Goal: Task Accomplishment & Management: Manage account settings

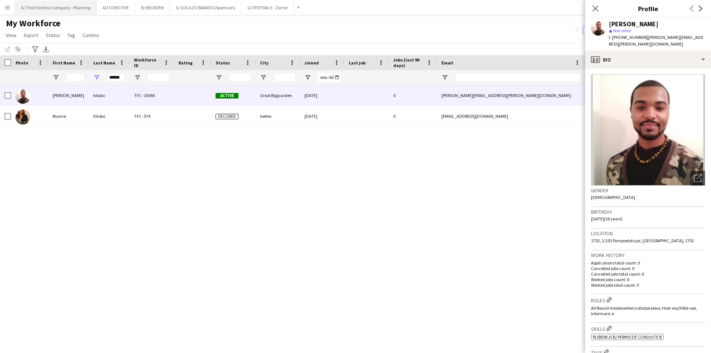
scroll to position [287, 0]
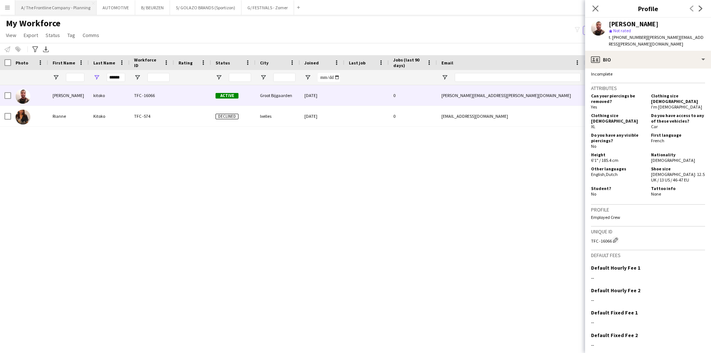
click at [63, 11] on button "A/ The Frontline Company - Planning Close" at bounding box center [55, 7] width 81 height 14
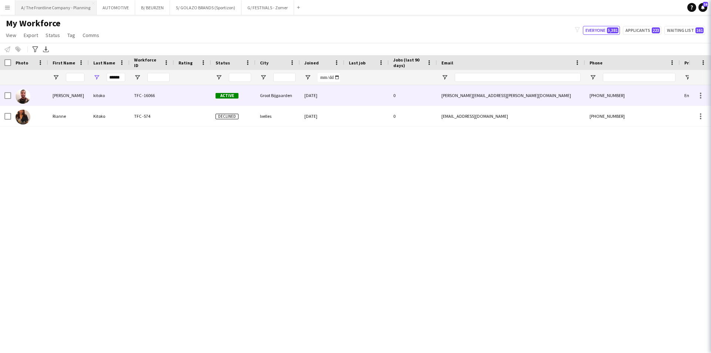
click at [43, 9] on button "A/ The Frontline Company - Planning Close" at bounding box center [55, 7] width 81 height 14
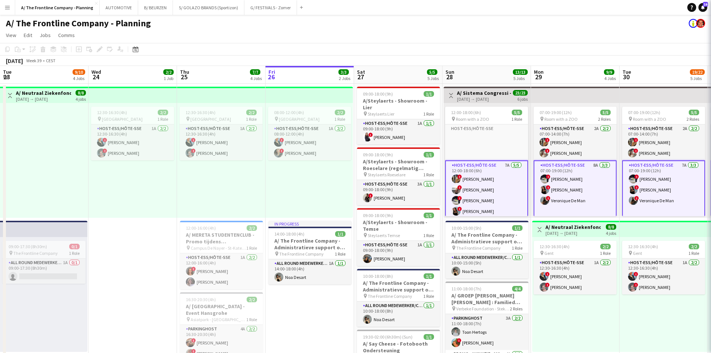
click at [597, 9] on app-navbar "Menu Boards Boards Boards All jobs Status Workforce Workforce My Workforce Recr…" at bounding box center [355, 7] width 711 height 15
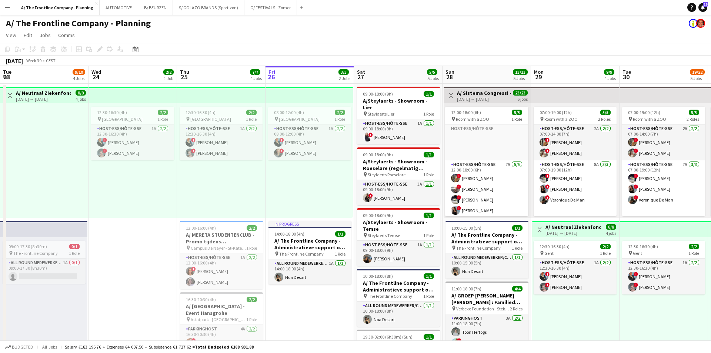
drag, startPoint x: 600, startPoint y: 152, endPoint x: 79, endPoint y: 163, distance: 521.3
drag, startPoint x: 476, startPoint y: 208, endPoint x: 83, endPoint y: 201, distance: 392.3
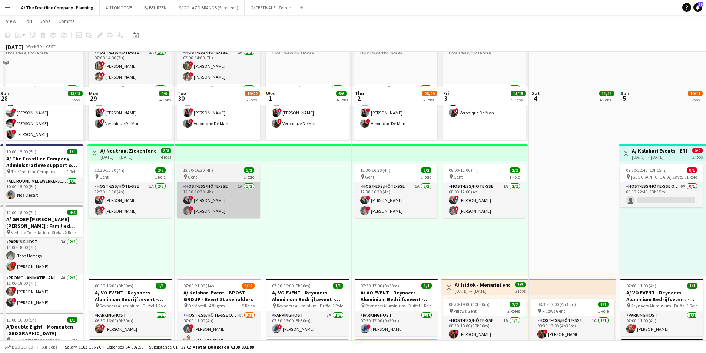
scroll to position [111, 0]
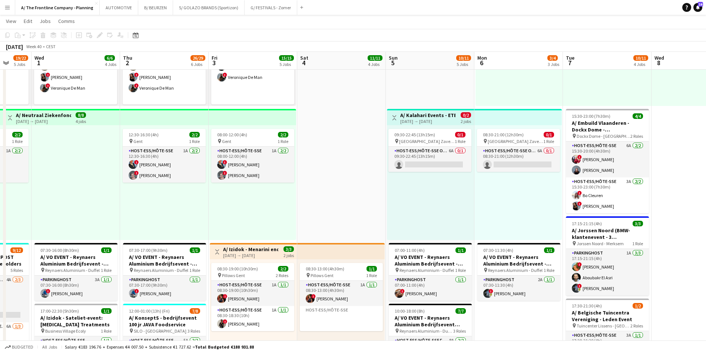
drag, startPoint x: 296, startPoint y: 198, endPoint x: 65, endPoint y: 190, distance: 231.3
click at [65, 190] on app-calendar-viewport "Sun 28 13/13 5 Jobs Mon 29 9/9 4 Jobs Tue 30 19/22 5 Jobs Wed 1 6/6 4 Jobs Thu …" at bounding box center [353, 305] width 706 height 775
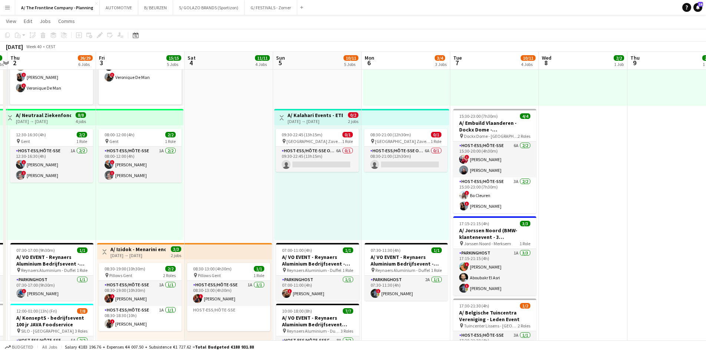
drag, startPoint x: 286, startPoint y: 202, endPoint x: 170, endPoint y: 195, distance: 116.5
click at [170, 195] on app-calendar-viewport "Mon 29 9/9 4 Jobs Tue 30 19/22 5 Jobs Wed 1 6/6 4 Jobs Thu 2 26/29 6 Jobs Fri 3…" at bounding box center [353, 305] width 706 height 775
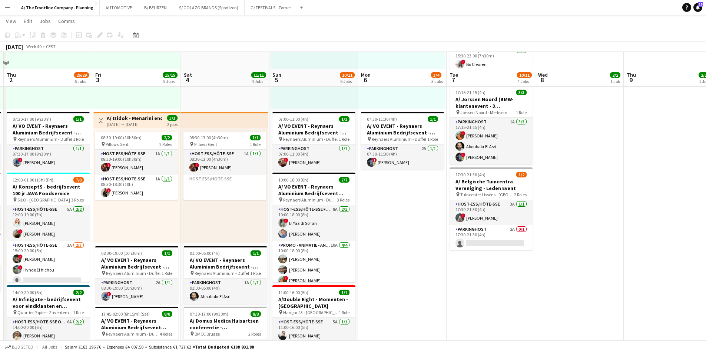
scroll to position [222, 0]
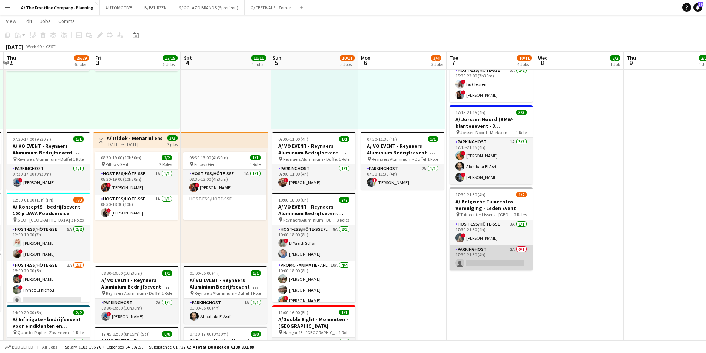
click at [477, 259] on app-card-role "Parkinghost 2A 0/1 17:30-21:30 (4h) single-neutral-actions" at bounding box center [490, 257] width 83 height 25
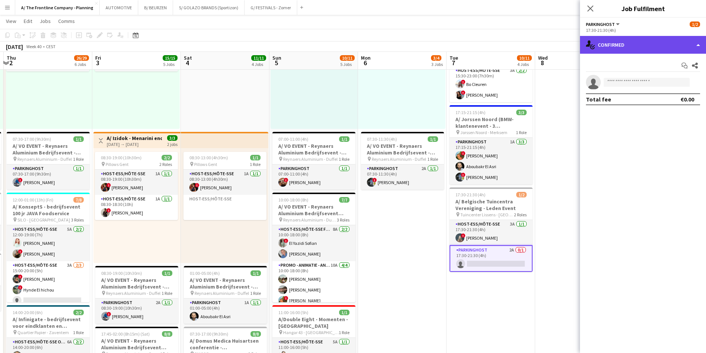
click at [640, 40] on div "single-neutral-actions-check-2 Confirmed" at bounding box center [643, 45] width 126 height 18
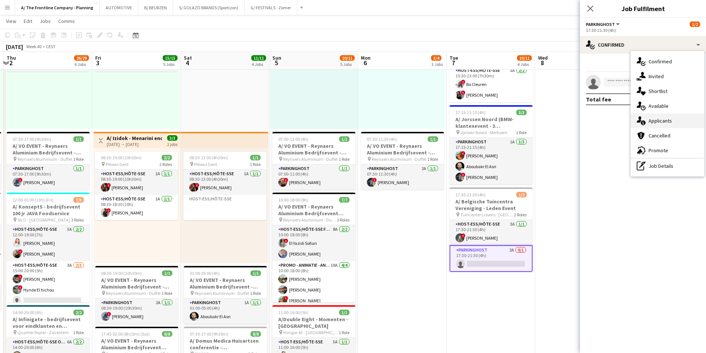
click at [652, 126] on div "single-neutral-actions-information Applicants" at bounding box center [666, 120] width 73 height 15
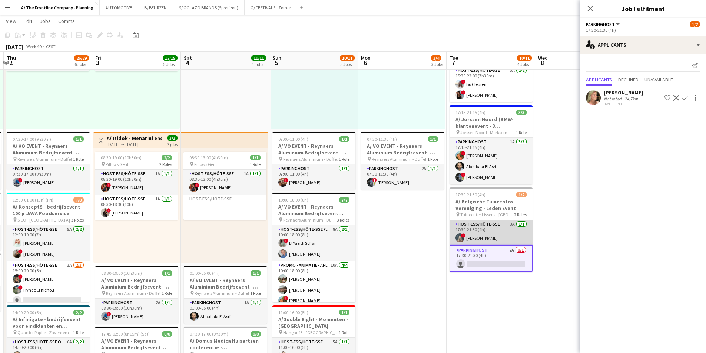
click at [496, 234] on app-card-role "Host-ess/Hôte-sse 3A [DATE] 17:30-21:30 (4h) ! [PERSON_NAME]" at bounding box center [490, 232] width 83 height 25
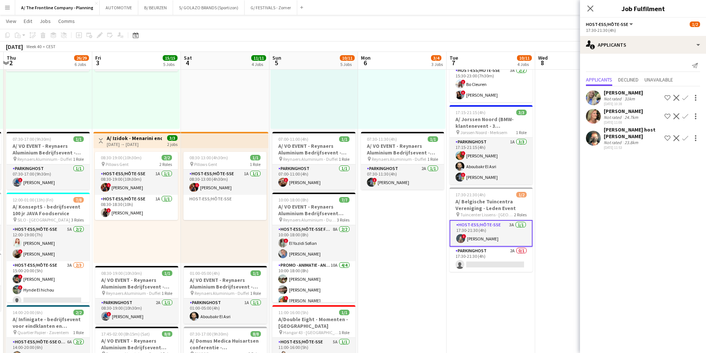
click at [674, 135] on app-icon "Decline" at bounding box center [676, 138] width 6 height 6
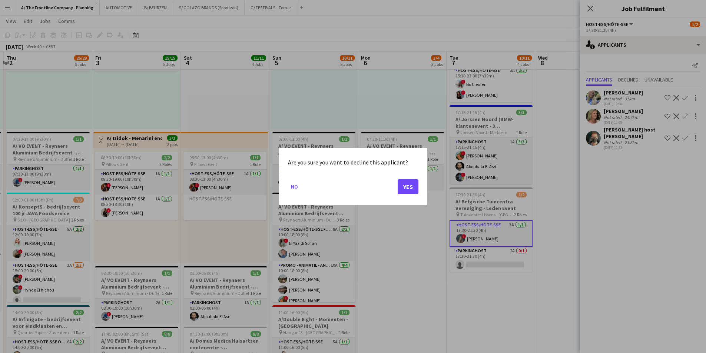
scroll to position [0, 0]
click at [409, 190] on button "Yes" at bounding box center [407, 186] width 21 height 15
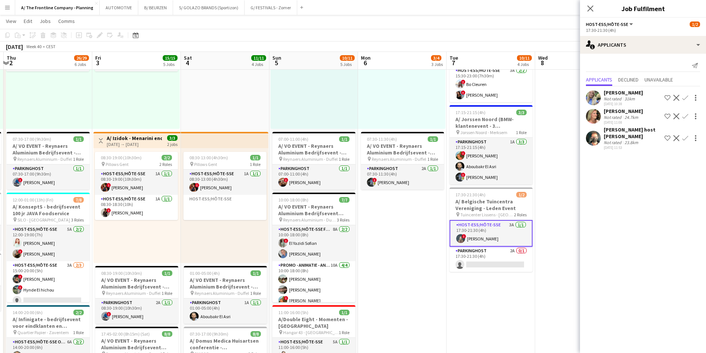
scroll to position [222, 0]
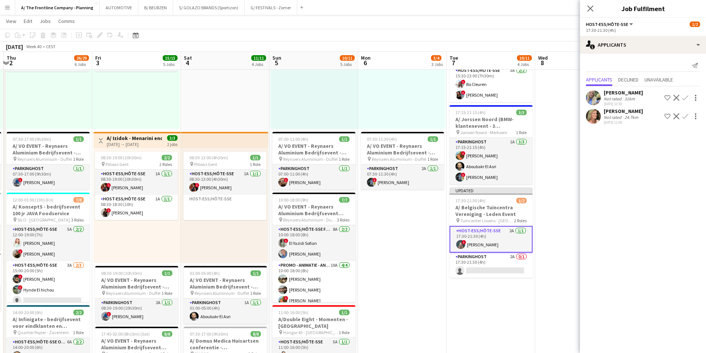
click at [610, 95] on div "[PERSON_NAME]" at bounding box center [622, 92] width 39 height 7
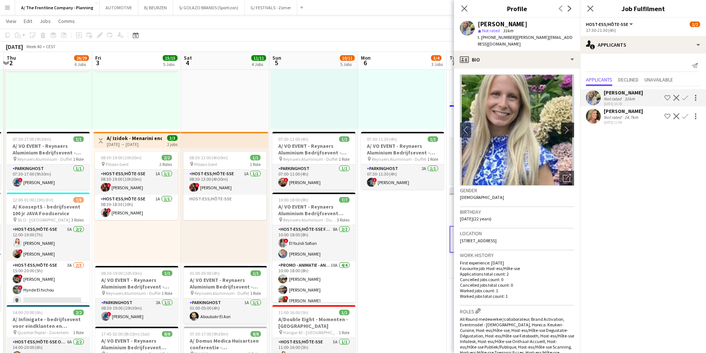
click at [563, 126] on app-icon "chevron-right" at bounding box center [568, 130] width 11 height 8
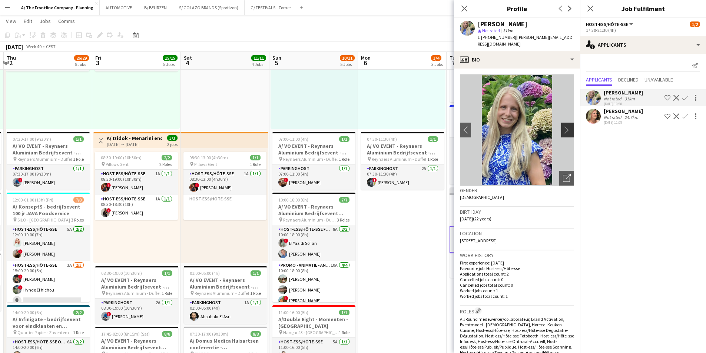
click at [563, 126] on app-icon "chevron-right" at bounding box center [568, 130] width 11 height 8
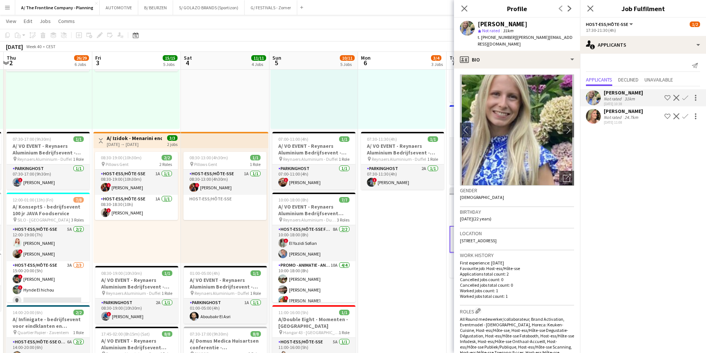
click at [423, 227] on app-date-cell "Toggle View A/ Neutraal Ziekenfonds Vlaanderen (NZVL) - [GEOGRAPHIC_DATA] - 06-…" at bounding box center [402, 187] width 89 height 652
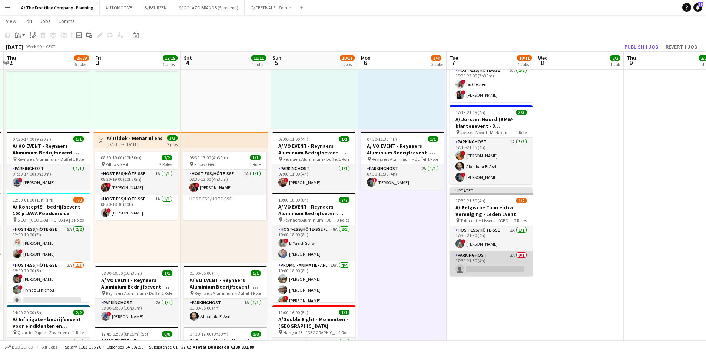
click at [483, 262] on app-card-role "Parkinghost 2A 0/1 17:30-21:30 (4h) single-neutral-actions" at bounding box center [490, 263] width 83 height 25
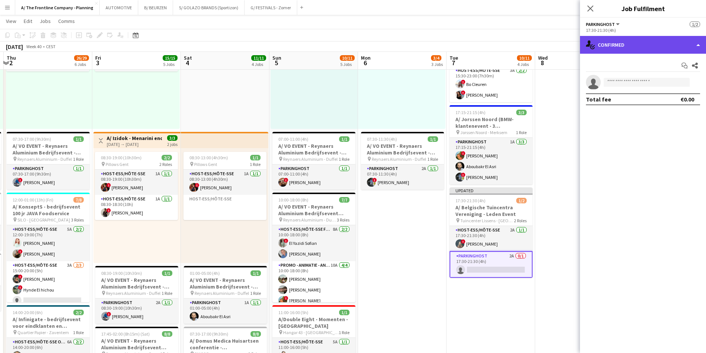
click at [641, 52] on div "single-neutral-actions-check-2 Confirmed" at bounding box center [643, 45] width 126 height 18
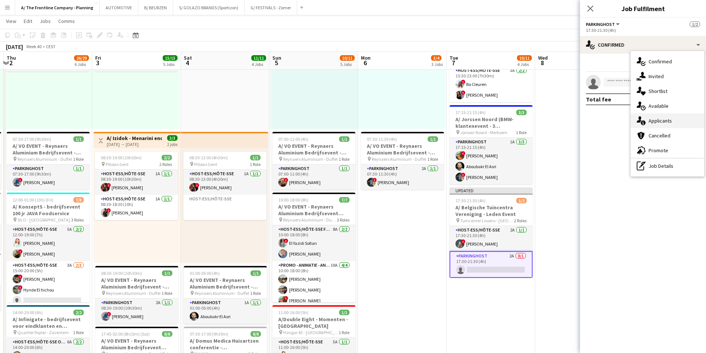
click at [652, 127] on div "single-neutral-actions-information Applicants" at bounding box center [666, 120] width 73 height 15
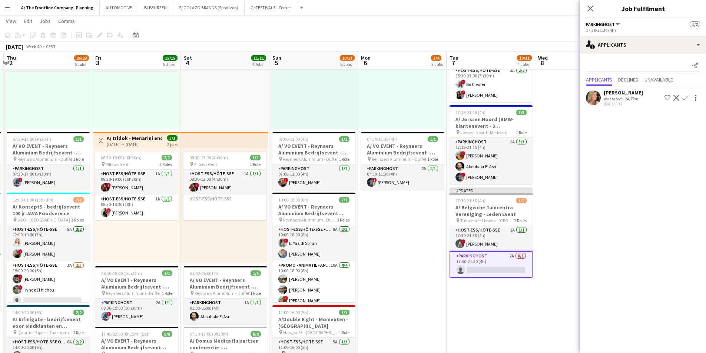
click at [422, 249] on app-date-cell "Toggle View A/ Neutraal Ziekenfonds Vlaanderen (NZVL) - [GEOGRAPHIC_DATA] - 06-…" at bounding box center [402, 187] width 89 height 652
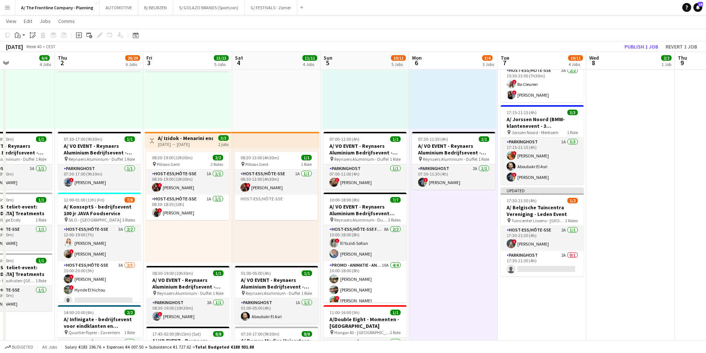
scroll to position [0, 154]
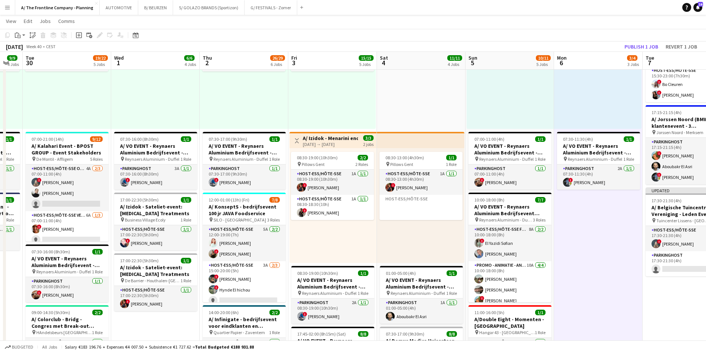
drag, startPoint x: 268, startPoint y: 204, endPoint x: 464, endPoint y: 200, distance: 196.0
click at [464, 200] on app-calendar-viewport "Sun 28 13/13 5 Jobs Mon 29 9/9 4 Jobs Tue 30 19/22 5 Jobs Wed 1 6/6 4 Jobs Thu …" at bounding box center [353, 194] width 706 height 775
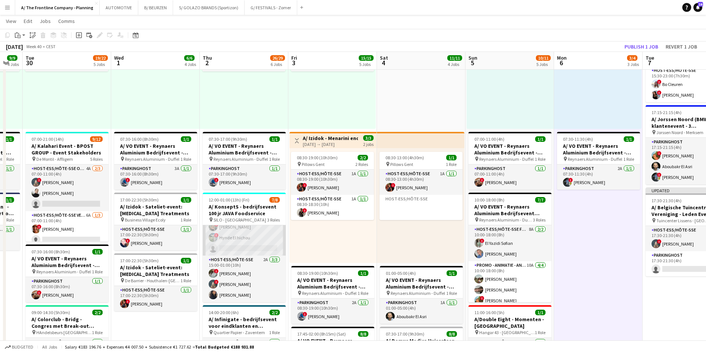
scroll to position [15, 0]
click at [249, 260] on app-card-role "Host-ess/Hôte-sse 3A [DATE] 15:00-20:00 (5h) ! [PERSON_NAME] ! Hynde El hichou …" at bounding box center [244, 269] width 83 height 47
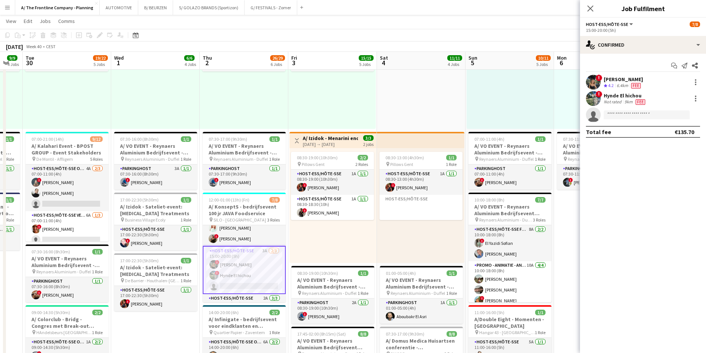
click at [613, 83] on span "4.2" at bounding box center [611, 86] width 6 height 6
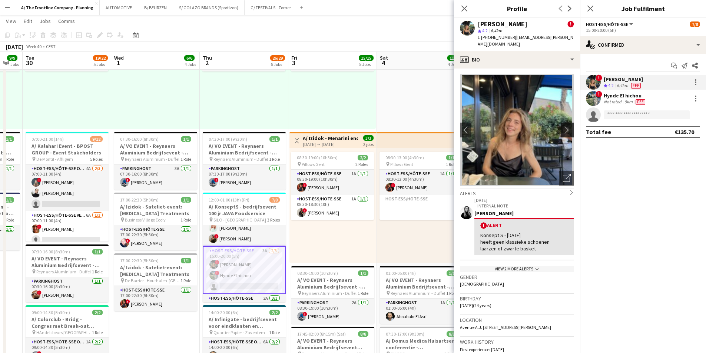
click at [563, 126] on app-icon "chevron-right" at bounding box center [568, 130] width 11 height 8
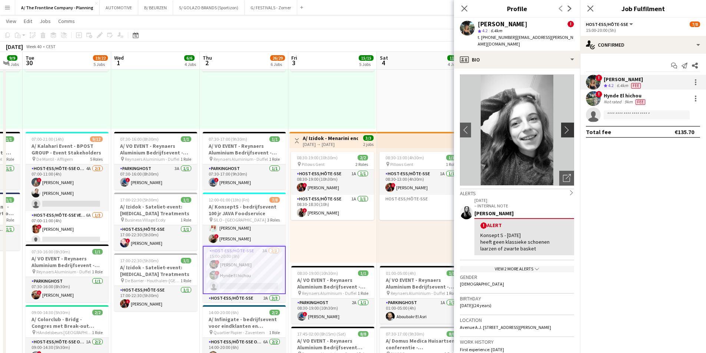
click at [563, 126] on app-icon "chevron-right" at bounding box center [568, 130] width 11 height 8
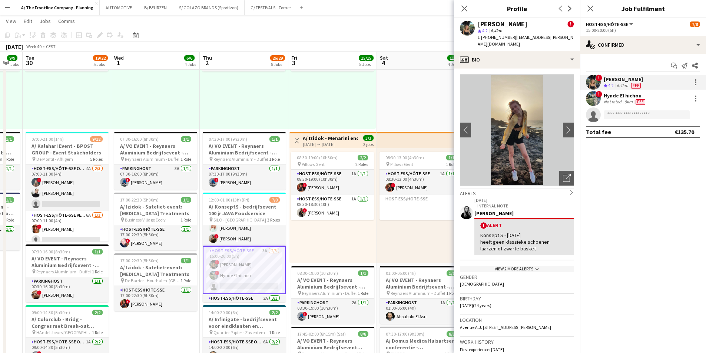
click at [376, 86] on app-date-cell "08:30-14:30 (6h) 2/2 pin Room with a ZOO 1 Role Host-ess/Hôte-sse Click to add …" at bounding box center [332, 187] width 89 height 652
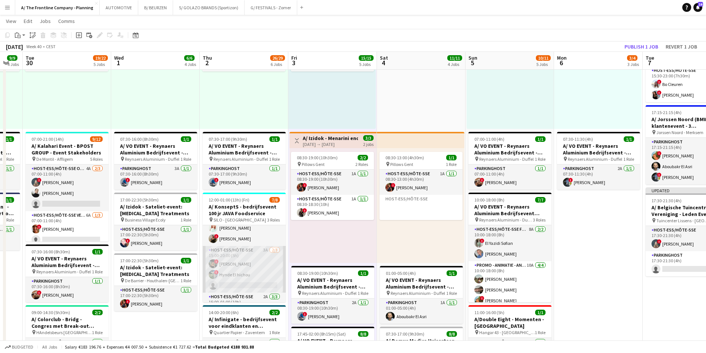
click at [234, 272] on app-card-role "Host-ess/Hôte-sse 3A [DATE] 15:00-20:00 (5h) ! [PERSON_NAME] ! Hynde El hichou …" at bounding box center [244, 269] width 83 height 47
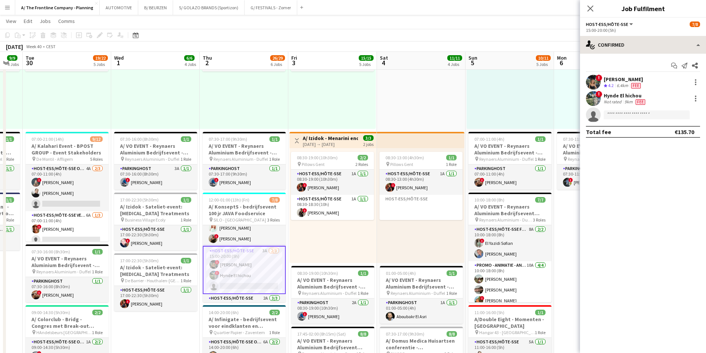
drag, startPoint x: 659, startPoint y: 33, endPoint x: 659, endPoint y: 43, distance: 10.4
click at [660, 37] on div "Host-ess/Hôte-sse All roles Host-ess/Hôte-sse [DATE] 15:00-20:00 (5h) single-ne…" at bounding box center [643, 185] width 126 height 335
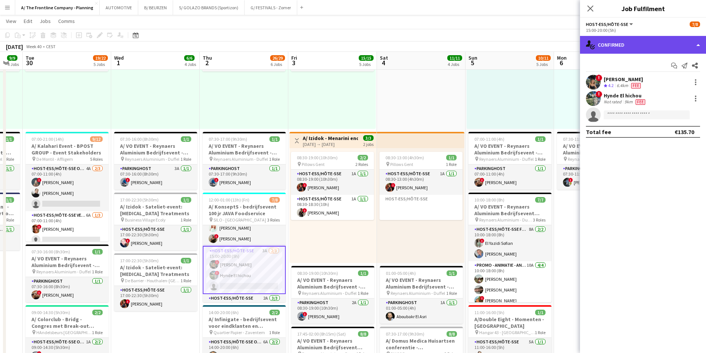
click at [659, 43] on div "single-neutral-actions-check-2 Confirmed" at bounding box center [643, 45] width 126 height 18
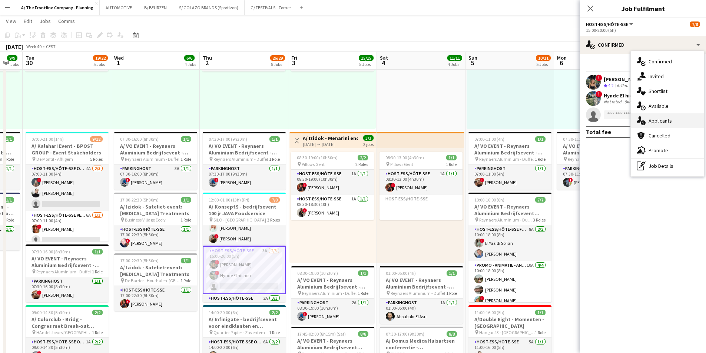
click at [648, 121] on div "single-neutral-actions-information Applicants" at bounding box center [666, 120] width 73 height 15
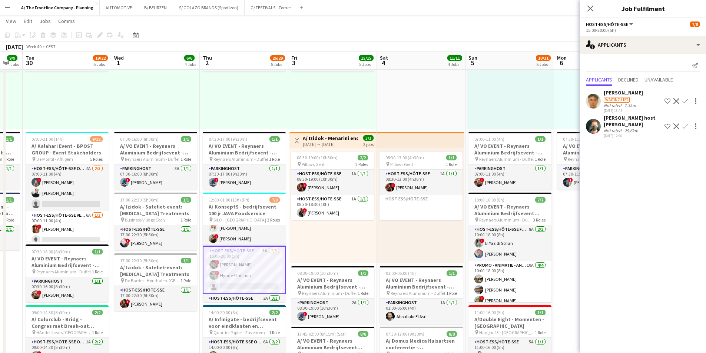
click at [624, 94] on div "[PERSON_NAME]" at bounding box center [622, 92] width 39 height 7
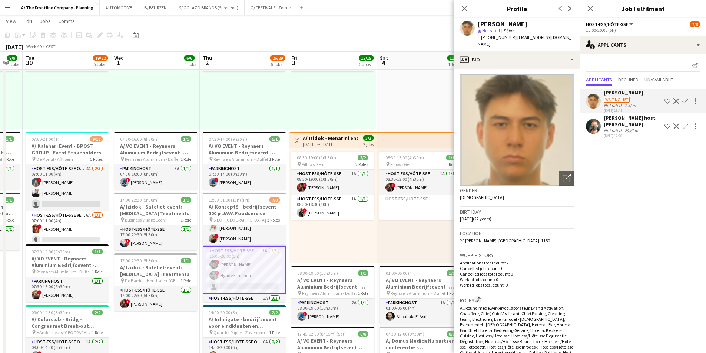
click at [673, 123] on app-icon "Decline" at bounding box center [676, 126] width 6 height 6
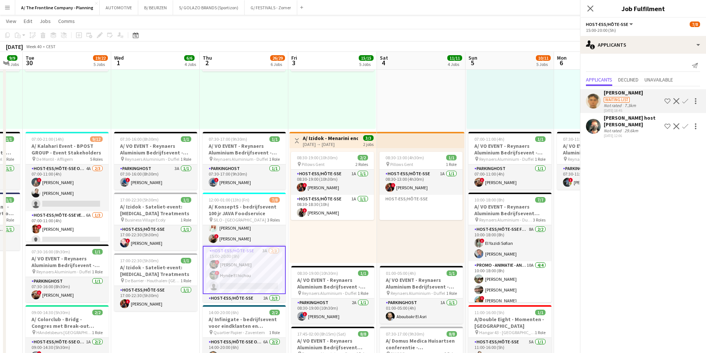
scroll to position [0, 0]
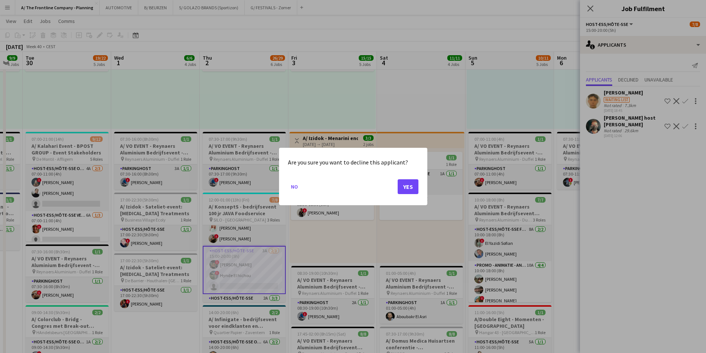
click at [480, 101] on div at bounding box center [353, 176] width 706 height 353
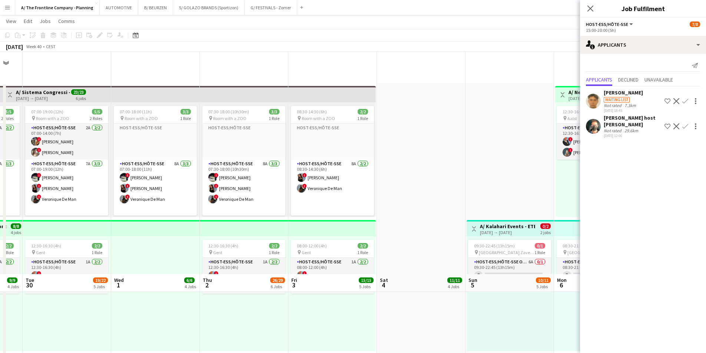
scroll to position [222, 0]
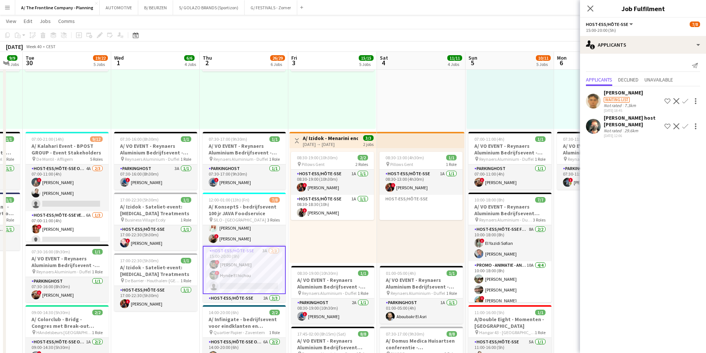
click at [677, 124] on app-icon "Decline" at bounding box center [676, 126] width 6 height 6
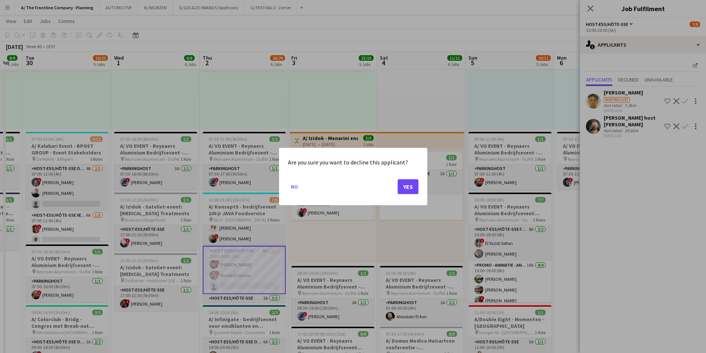
scroll to position [0, 0]
click at [415, 188] on button "Yes" at bounding box center [407, 186] width 21 height 15
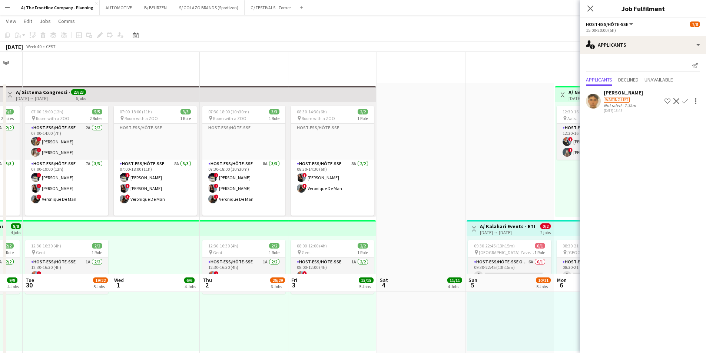
scroll to position [222, 0]
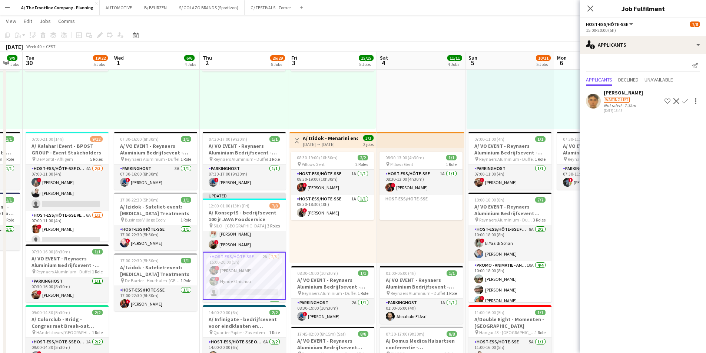
drag, startPoint x: 407, startPoint y: 103, endPoint x: 492, endPoint y: 86, distance: 86.5
click at [408, 102] on app-date-cell "08:30-13:00 (4h30m) 1/1 pin Pillows Gent 1 Role Host-ess/Hôte-sse 1A [DATE] 08:…" at bounding box center [421, 187] width 89 height 652
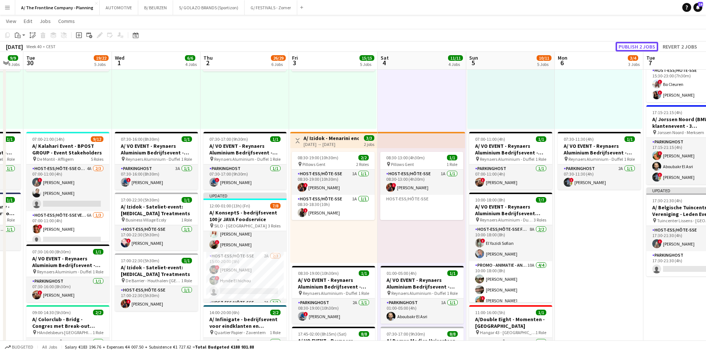
click at [636, 46] on button "Publish 2 jobs" at bounding box center [636, 47] width 43 height 10
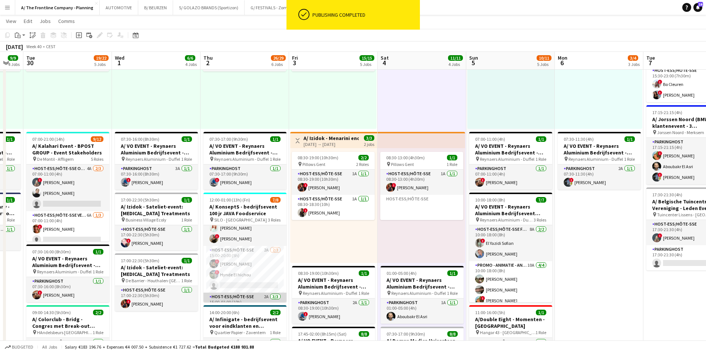
click at [241, 294] on app-card-role "Host-ess/Hôte-sse 2A [DATE] 15:00-01:00 (10h) ! [PERSON_NAME] ! [PERSON_NAME] […" at bounding box center [244, 316] width 83 height 47
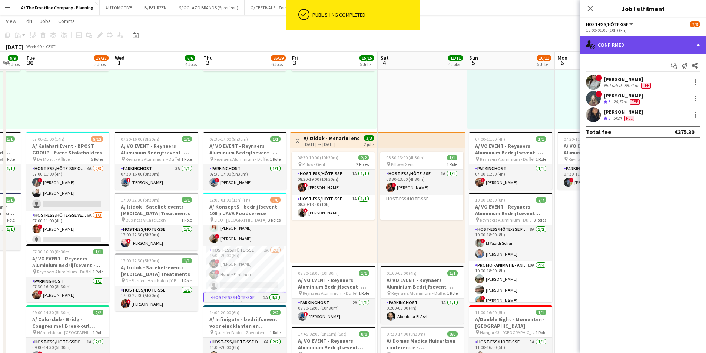
click at [646, 43] on div "single-neutral-actions-check-2 Confirmed" at bounding box center [643, 45] width 126 height 18
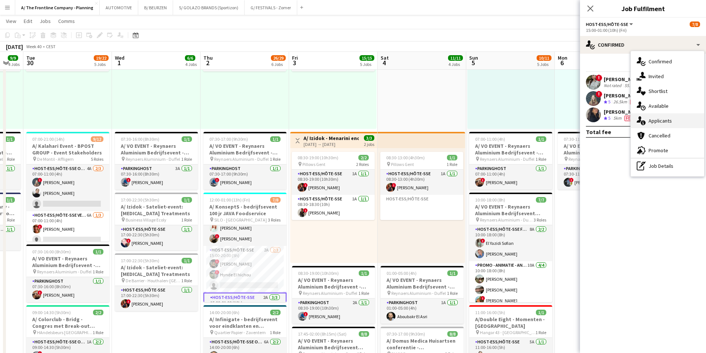
click at [651, 125] on div "single-neutral-actions-information Applicants" at bounding box center [666, 120] width 73 height 15
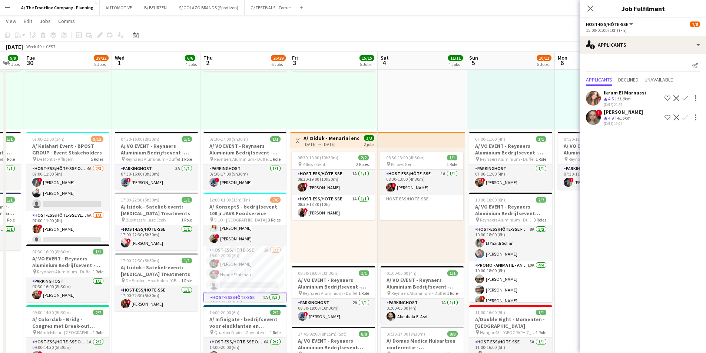
click at [616, 93] on div "Ikram El Marnassi" at bounding box center [624, 92] width 42 height 7
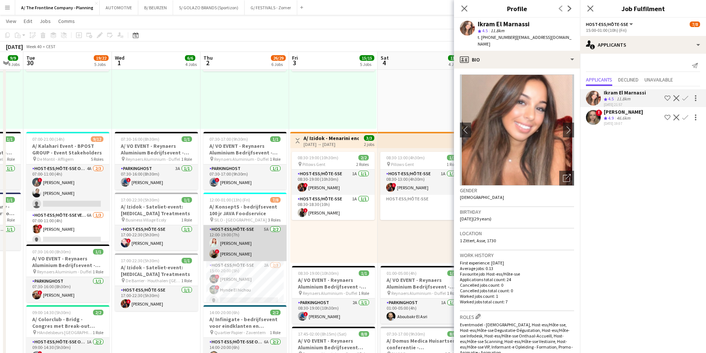
scroll to position [37, 0]
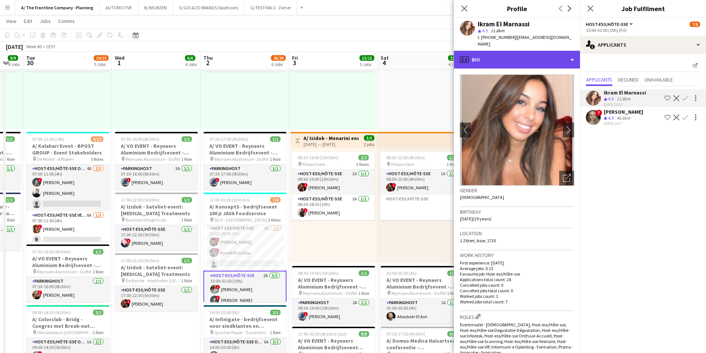
click at [502, 54] on div "profile Bio" at bounding box center [517, 60] width 126 height 18
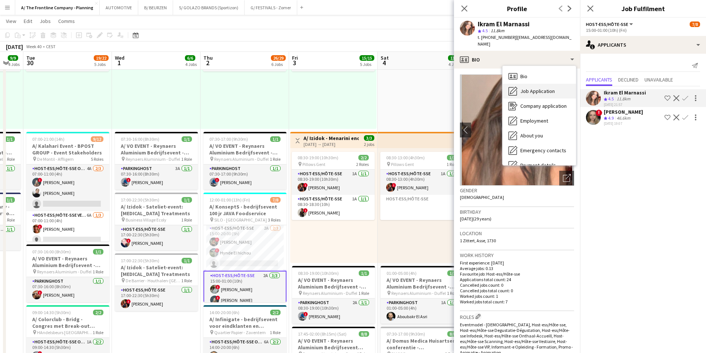
click at [525, 88] on span "Job Application" at bounding box center [537, 91] width 34 height 7
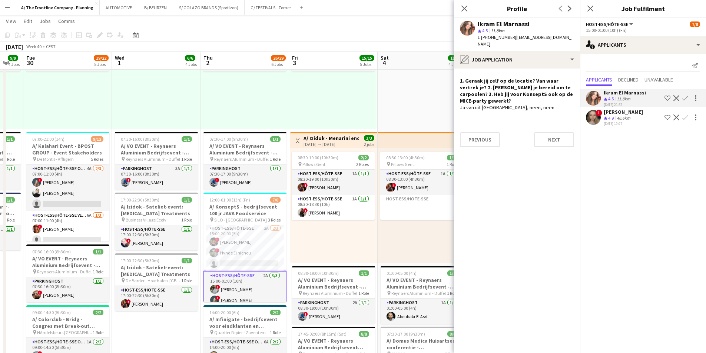
click at [630, 110] on div "[PERSON_NAME]" at bounding box center [622, 112] width 39 height 7
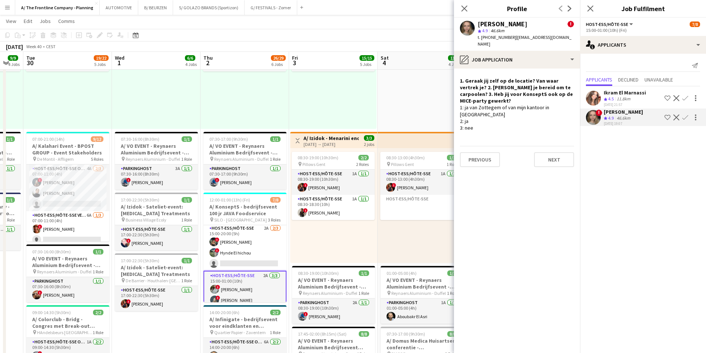
click at [356, 116] on div "08:00-12:00 (4h) 2/2 pin Gent 1 Role Host-ess/Hôte-sse 1A [DATE] 08:00-12:00 (4…" at bounding box center [332, 71] width 87 height 115
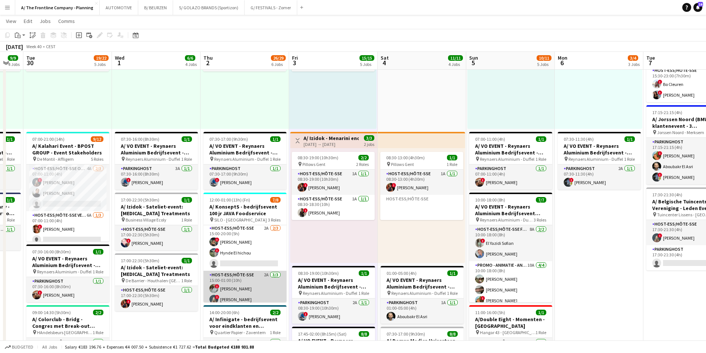
click at [254, 290] on app-card-role "Host-ess/Hôte-sse 2A [DATE] 15:00-01:00 (10h) ! [PERSON_NAME] ! [PERSON_NAME] […" at bounding box center [244, 294] width 83 height 47
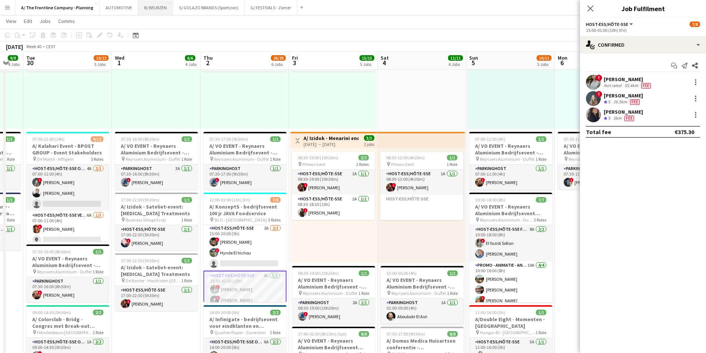
click at [145, 11] on button "B/ BEURZEN Close" at bounding box center [155, 7] width 35 height 14
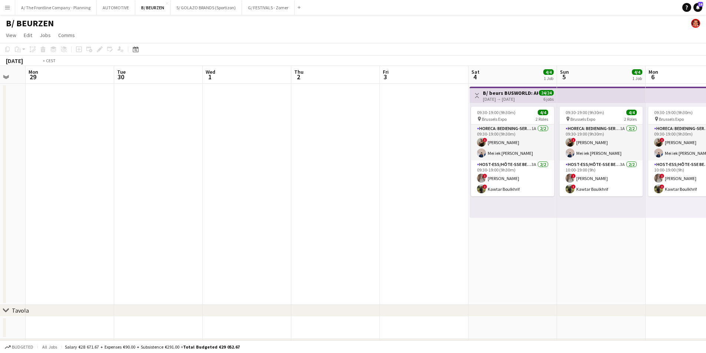
drag, startPoint x: 514, startPoint y: 163, endPoint x: 29, endPoint y: 160, distance: 485.3
click at [14, 157] on app-calendar-viewport "Fri 26 Sat 27 Sun 28 Mon 29 Tue 30 Wed 1 Thu 2 Fri 3 Sat 4 4/4 1 Job Sun 5 4/4 …" at bounding box center [353, 236] width 706 height 341
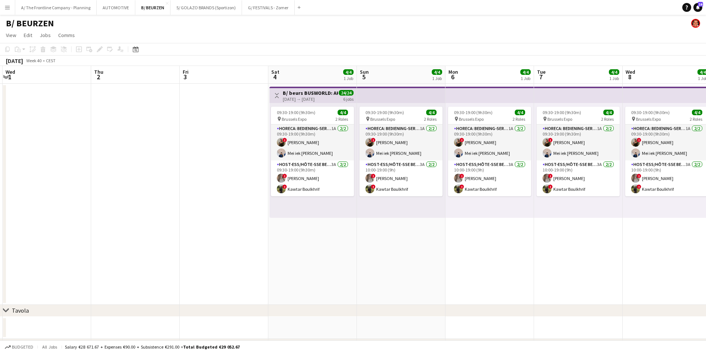
drag, startPoint x: 474, startPoint y: 214, endPoint x: 152, endPoint y: 248, distance: 323.7
click at [152, 248] on app-calendar-viewport "Sun 28 Mon 29 Tue 30 Wed 1 Thu 2 Fri 3 Sat 4 4/4 1 Job Sun 5 4/4 1 Job Mon 6 4/…" at bounding box center [353, 236] width 706 height 341
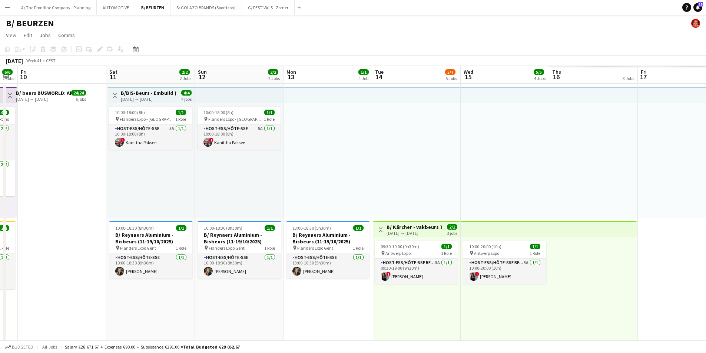
drag, startPoint x: 72, startPoint y: 254, endPoint x: 60, endPoint y: 253, distance: 11.9
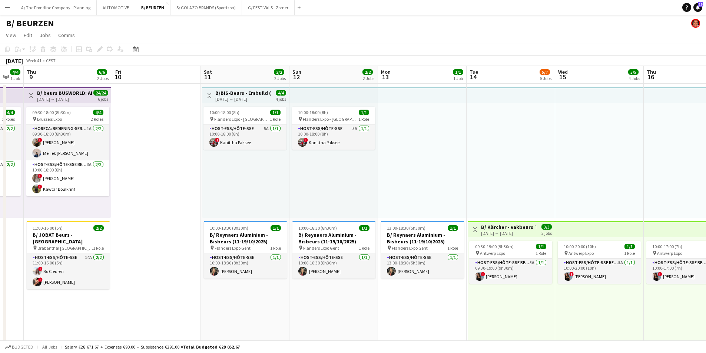
drag, startPoint x: 410, startPoint y: 223, endPoint x: 254, endPoint y: 220, distance: 155.2
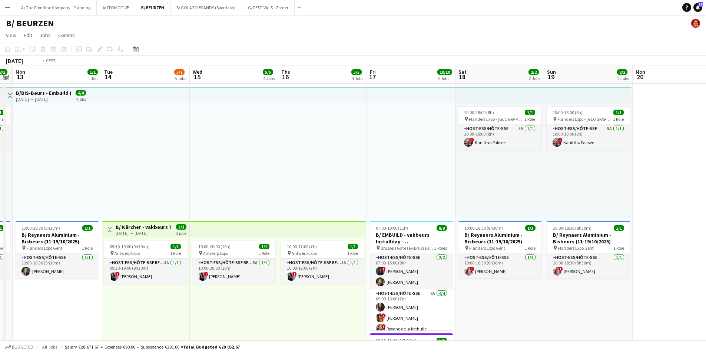
drag, startPoint x: 263, startPoint y: 220, endPoint x: 177, endPoint y: 215, distance: 85.7
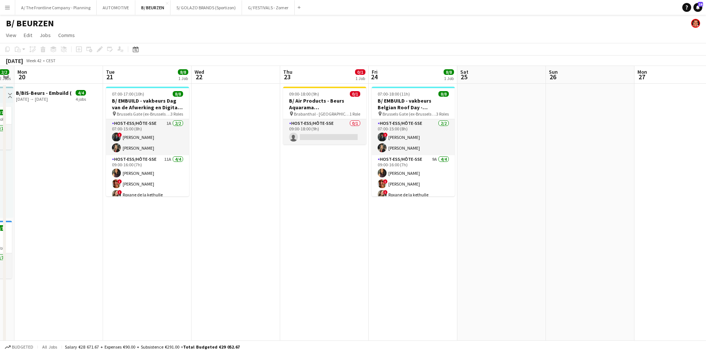
drag, startPoint x: 451, startPoint y: 199, endPoint x: 111, endPoint y: 203, distance: 340.1
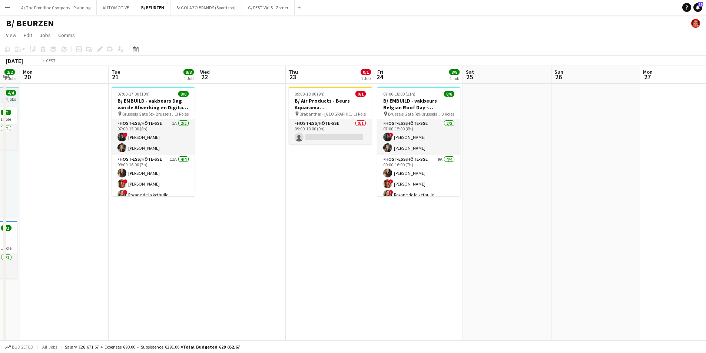
scroll to position [0, 291]
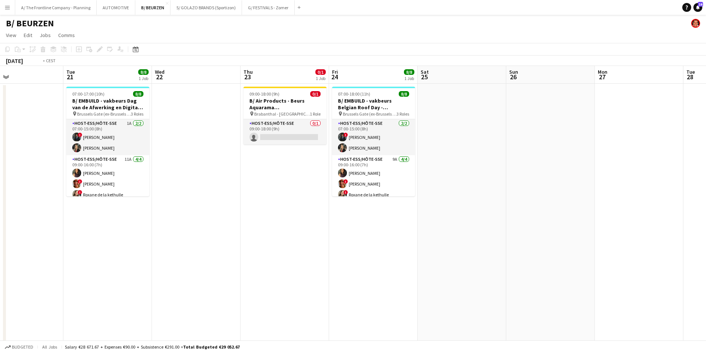
drag, startPoint x: 512, startPoint y: 216, endPoint x: 386, endPoint y: 226, distance: 126.3
click at [292, 132] on app-card-role "Host-ess/Hôte-sse 0/1 09:00-18:00 (9h) single-neutral-actions" at bounding box center [284, 131] width 83 height 25
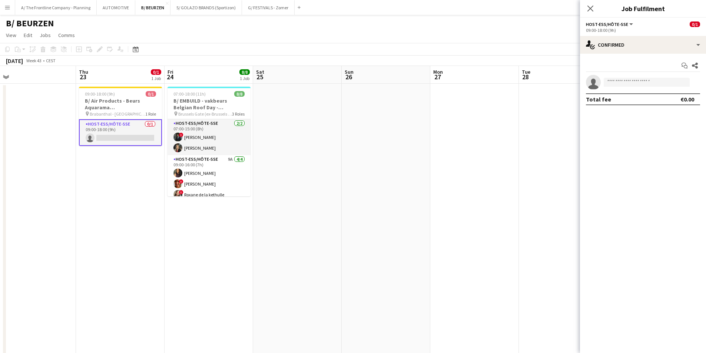
drag, startPoint x: 538, startPoint y: 219, endPoint x: 100, endPoint y: 212, distance: 438.6
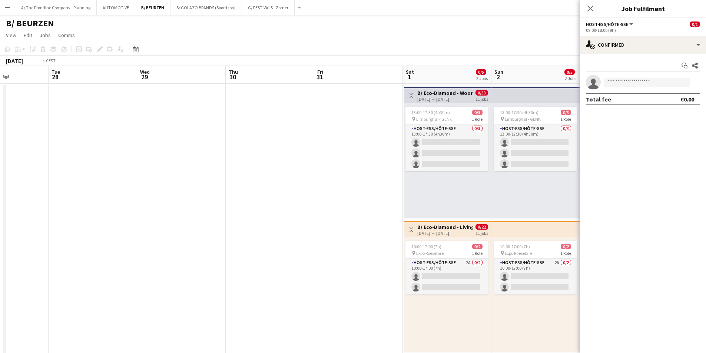
drag, startPoint x: 243, startPoint y: 217, endPoint x: 54, endPoint y: 209, distance: 189.8
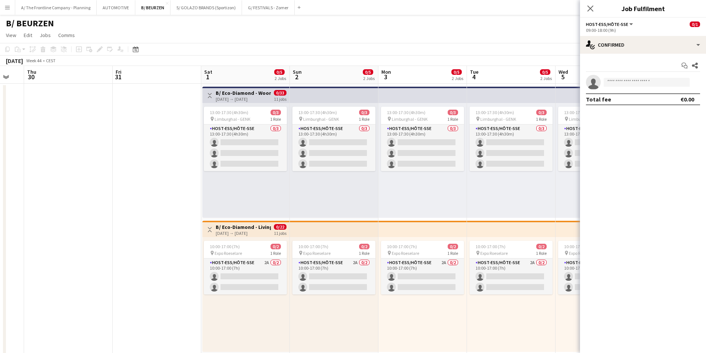
scroll to position [0, 289]
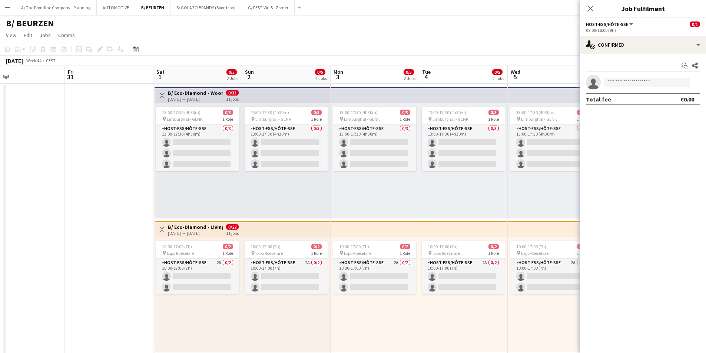
drag, startPoint x: 292, startPoint y: 223, endPoint x: 159, endPoint y: 218, distance: 132.7
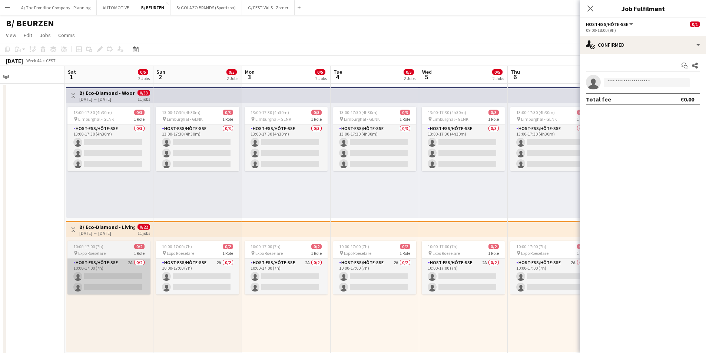
drag, startPoint x: 117, startPoint y: 294, endPoint x: 121, endPoint y: 288, distance: 7.0
click at [117, 293] on app-card-role "Host-ess/Hôte-sse 2A 0/2 10:00-17:00 (7h) single-neutral-actions single-neutral…" at bounding box center [108, 277] width 83 height 36
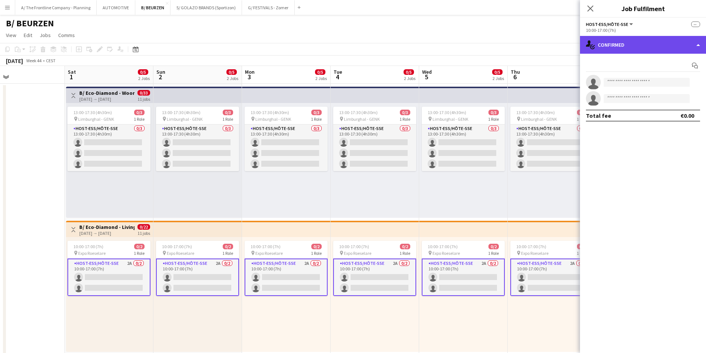
click at [643, 45] on div "single-neutral-actions-check-2 Confirmed" at bounding box center [643, 45] width 126 height 18
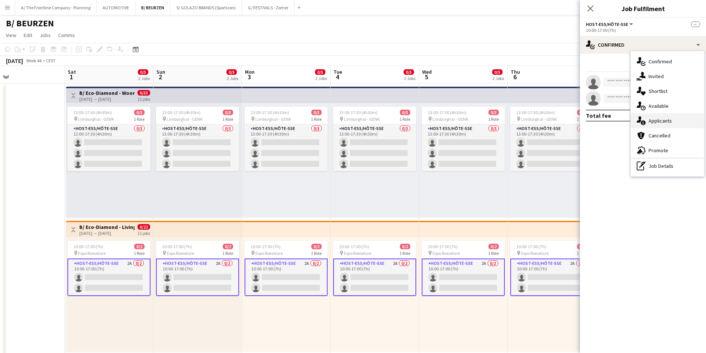
click at [652, 121] on span "Applicants" at bounding box center [659, 120] width 23 height 7
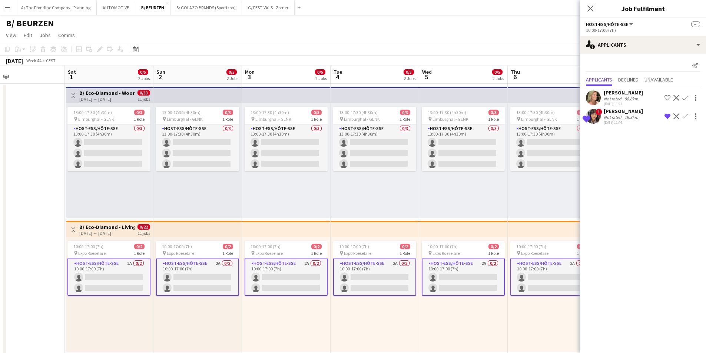
click at [617, 114] on div "[PERSON_NAME]" at bounding box center [622, 111] width 39 height 7
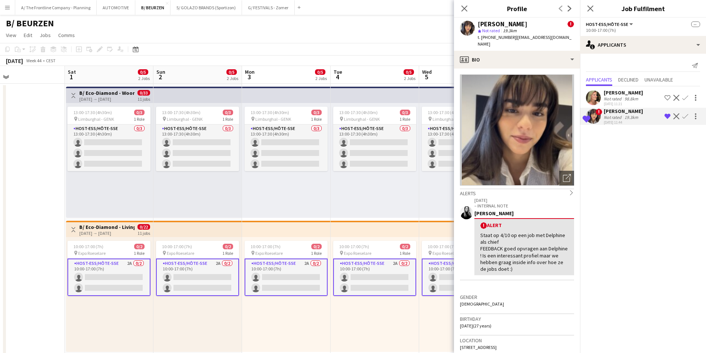
click at [626, 98] on div "98.8km" at bounding box center [631, 99] width 17 height 6
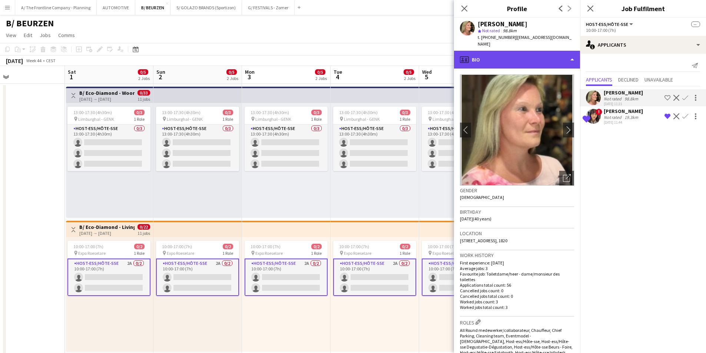
click at [526, 54] on div "profile Bio" at bounding box center [517, 60] width 126 height 18
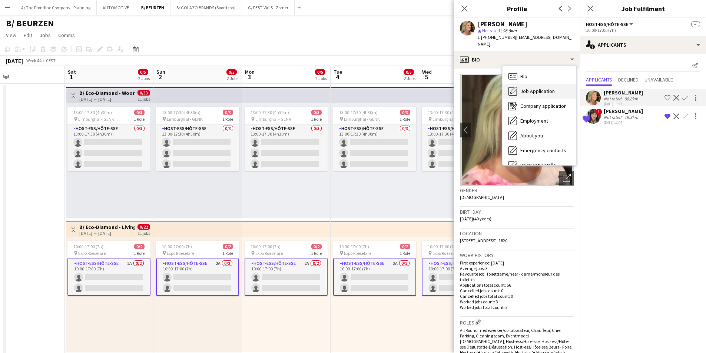
click at [531, 88] on span "Job Application" at bounding box center [537, 91] width 34 height 7
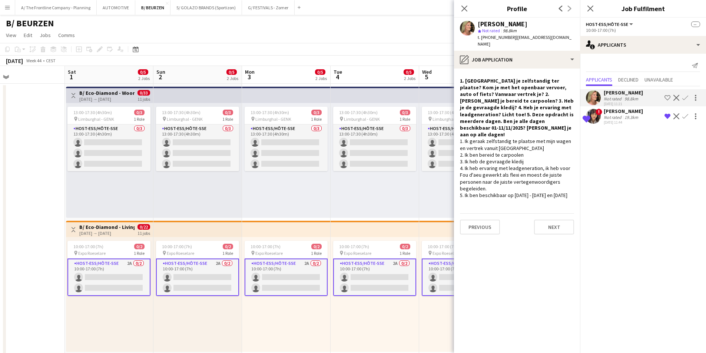
click at [426, 193] on div "13:00-17:30 (4h30m) 0/3 pin Limburghal - GENK 1 Role Host-ess/Hôte-sse 0/3 13:0…" at bounding box center [463, 160] width 89 height 115
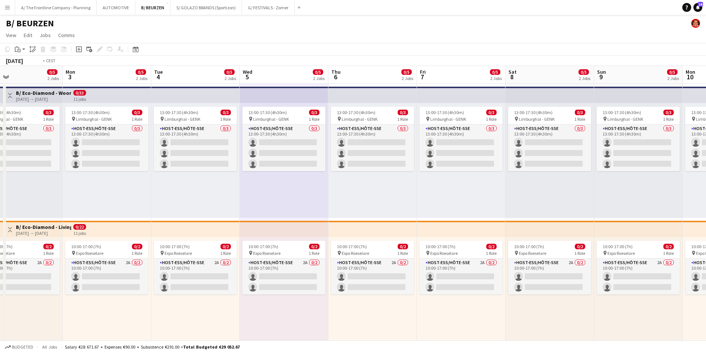
drag, startPoint x: 538, startPoint y: 201, endPoint x: 182, endPoint y: 165, distance: 358.1
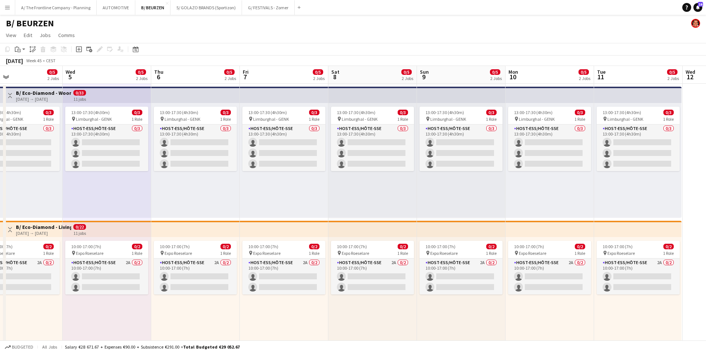
scroll to position [0, 230]
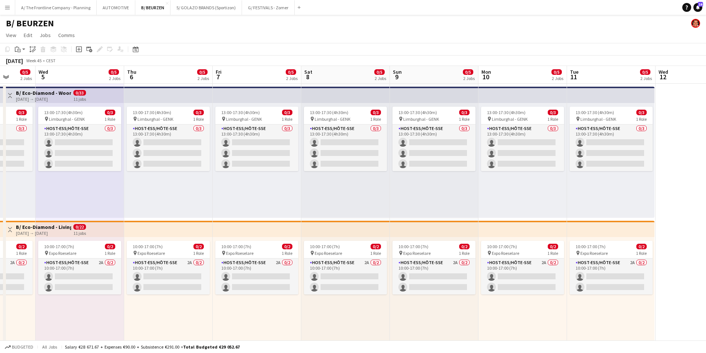
drag, startPoint x: 524, startPoint y: 189, endPoint x: 333, endPoint y: 189, distance: 190.8
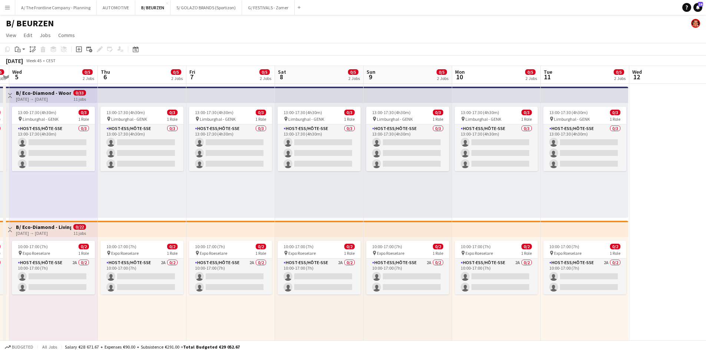
drag, startPoint x: 218, startPoint y: 189, endPoint x: 369, endPoint y: 179, distance: 151.1
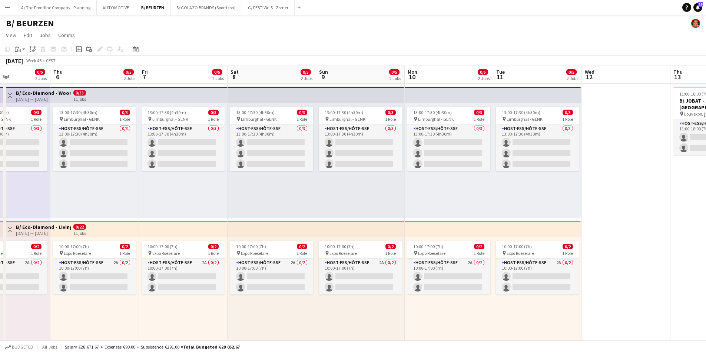
drag, startPoint x: 298, startPoint y: 196, endPoint x: 339, endPoint y: 188, distance: 42.0
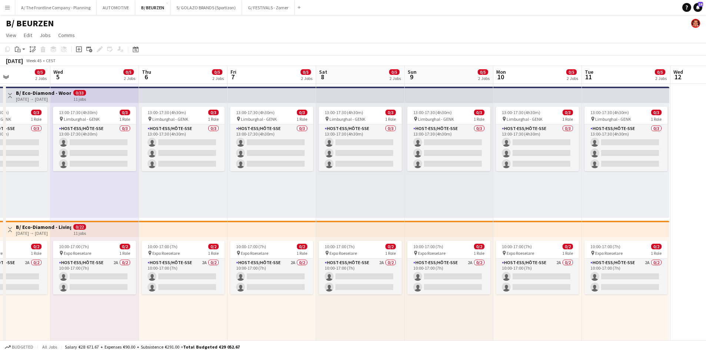
scroll to position [0, 189]
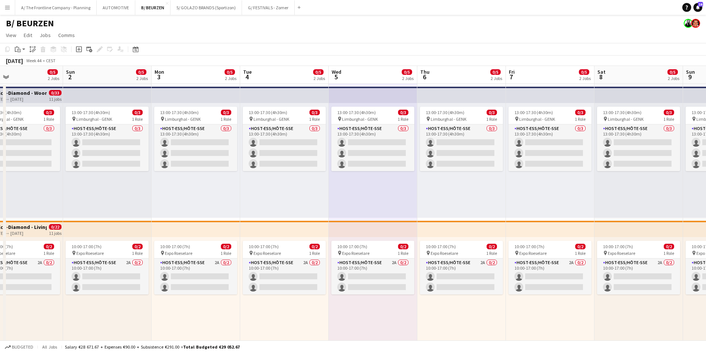
drag, startPoint x: 135, startPoint y: 200, endPoint x: 524, endPoint y: 182, distance: 389.0
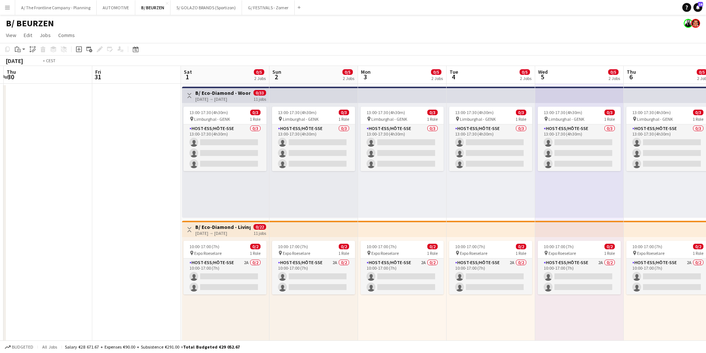
drag, startPoint x: 390, startPoint y: 192, endPoint x: 543, endPoint y: 177, distance: 153.7
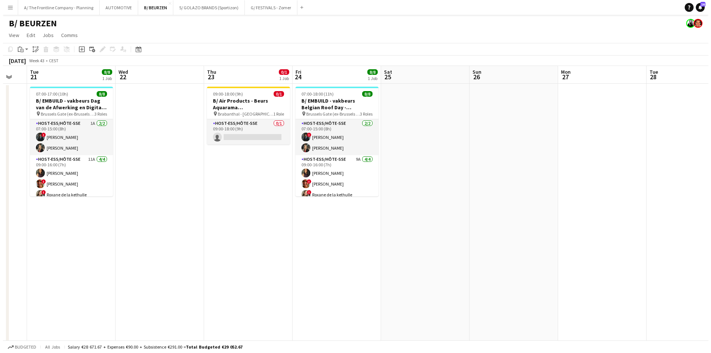
scroll to position [0, 176]
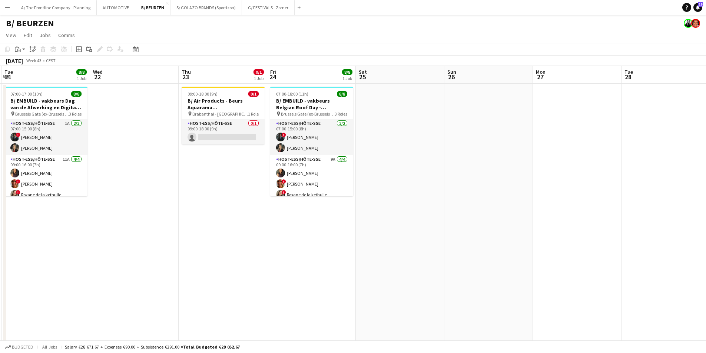
drag, startPoint x: 220, startPoint y: 214, endPoint x: 571, endPoint y: 186, distance: 352.7
click at [60, 10] on button "A/ The Frontline Company - Planning Close" at bounding box center [55, 7] width 81 height 14
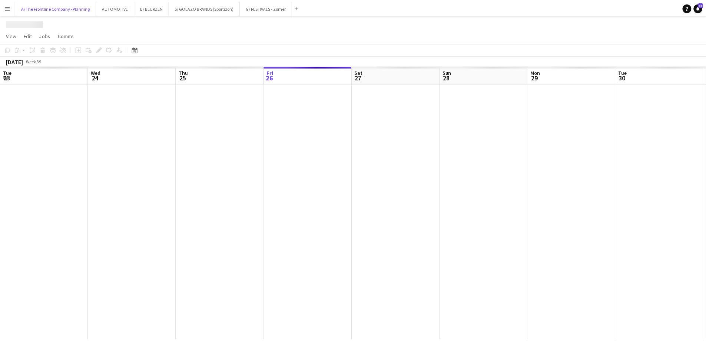
scroll to position [0, 177]
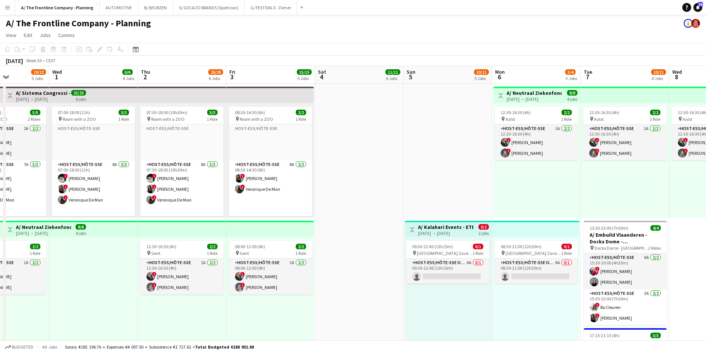
scroll to position [0, 202]
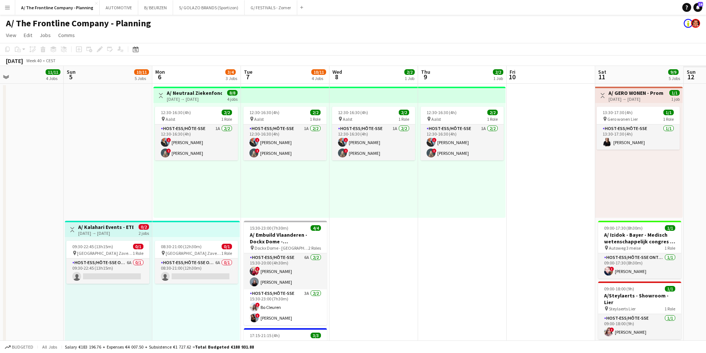
drag, startPoint x: 443, startPoint y: 219, endPoint x: 120, endPoint y: 210, distance: 323.1
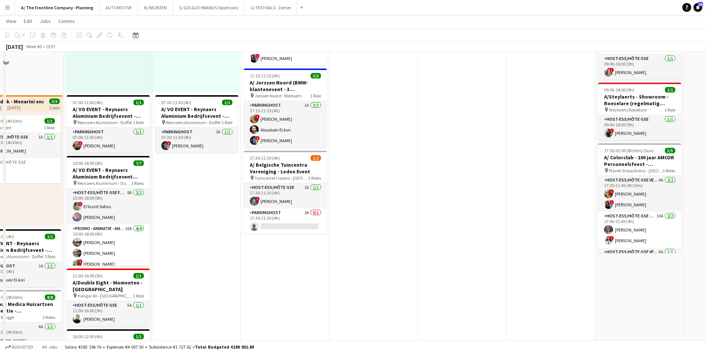
scroll to position [259, 0]
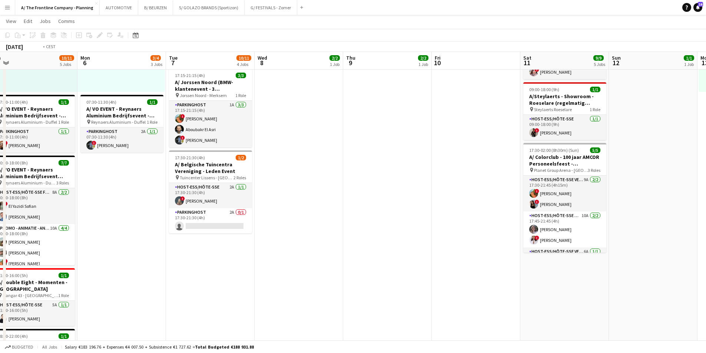
drag, startPoint x: 336, startPoint y: 207, endPoint x: -67, endPoint y: 192, distance: 403.3
click at [0, 192] on html "Menu Boards Boards Boards All jobs Status Workforce Workforce My Workforce Recr…" at bounding box center [353, 149] width 706 height 816
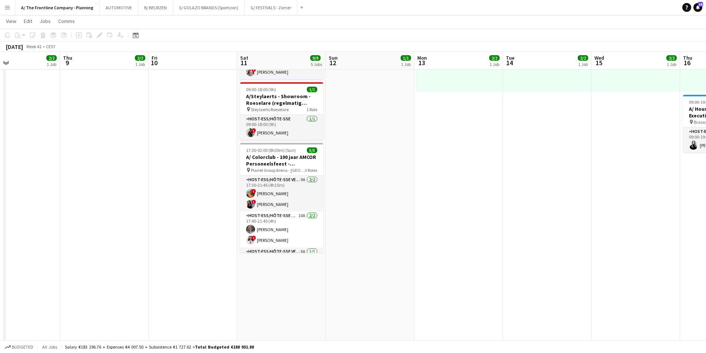
drag, startPoint x: 305, startPoint y: 187, endPoint x: -36, endPoint y: 188, distance: 341.5
click at [0, 188] on html "Menu Boards Boards Boards All jobs Status Workforce Workforce My Workforce Recr…" at bounding box center [353, 149] width 706 height 816
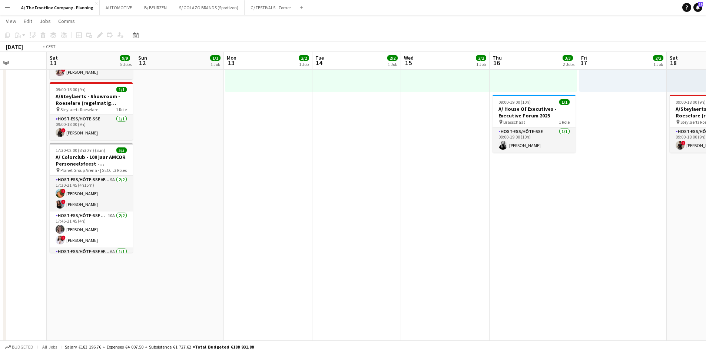
drag, startPoint x: 329, startPoint y: 200, endPoint x: -96, endPoint y: 171, distance: 425.5
click at [0, 171] on html "Menu Boards Boards Boards All jobs Status Workforce Workforce My Workforce Recr…" at bounding box center [353, 149] width 706 height 816
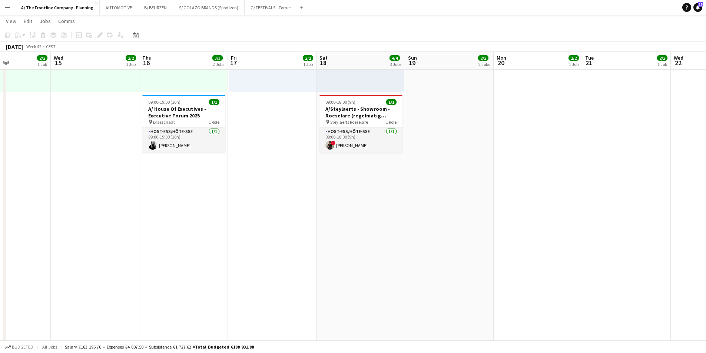
scroll to position [0, 227]
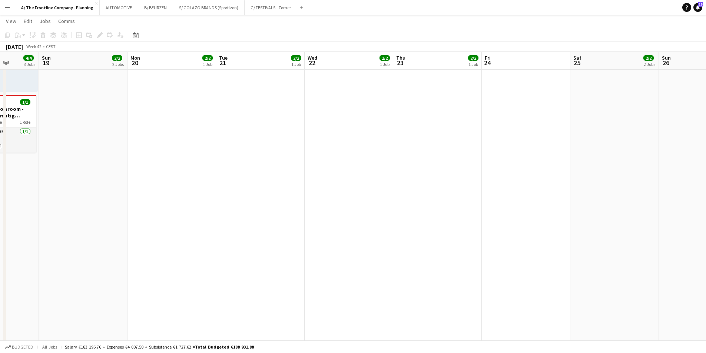
drag, startPoint x: 399, startPoint y: 206, endPoint x: -40, endPoint y: 196, distance: 438.3
click at [0, 196] on html "Menu Boards Boards Boards All jobs Status Workforce Workforce My Workforce Recr…" at bounding box center [353, 149] width 706 height 816
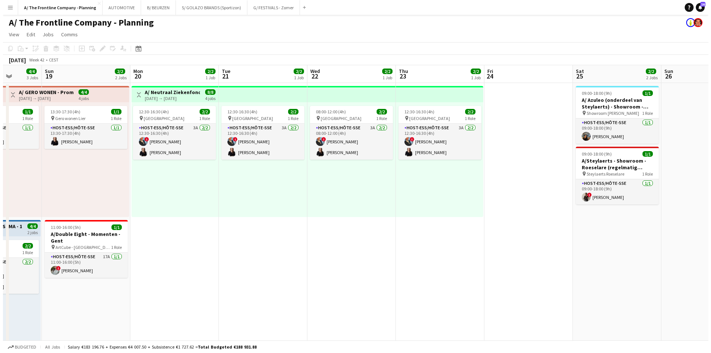
scroll to position [0, 0]
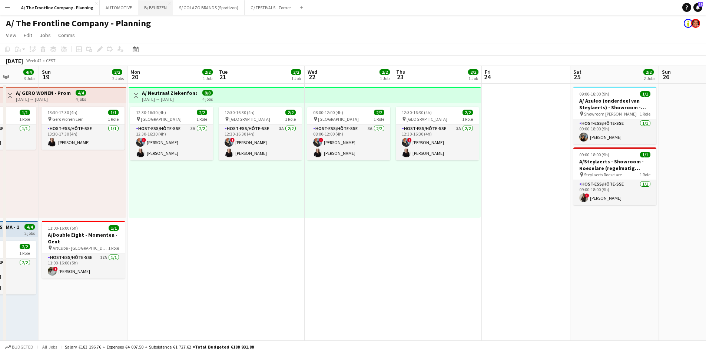
click at [146, 3] on button "B/ BEURZEN Close" at bounding box center [155, 7] width 35 height 14
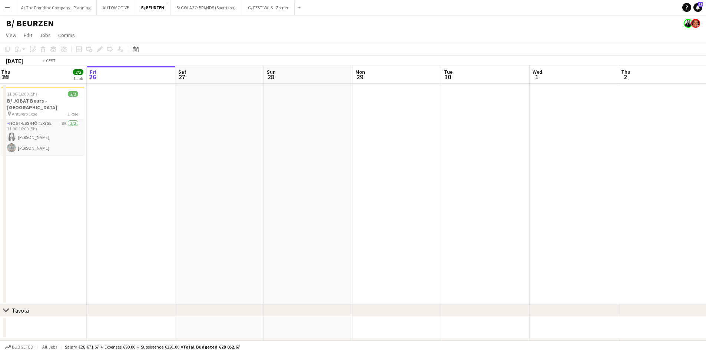
drag, startPoint x: 495, startPoint y: 140, endPoint x: -108, endPoint y: 135, distance: 603.1
click at [0, 135] on html "Menu Boards Boards Boards All jobs Status Workforce Workforce My Workforce Recr…" at bounding box center [353, 210] width 706 height 420
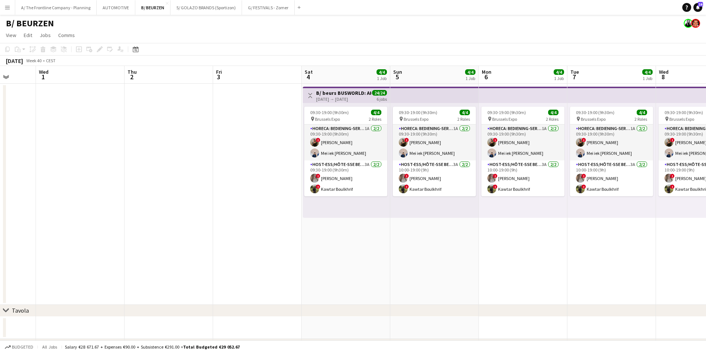
drag, startPoint x: 116, startPoint y: 216, endPoint x: 57, endPoint y: 213, distance: 58.6
click at [57, 213] on app-calendar-viewport "Sun 28 Mon 29 Tue 30 Wed 1 Thu 2 Fri 3 Sat 4 4/4 1 Job Sun 5 4/4 1 Job Mon 6 4/…" at bounding box center [353, 236] width 706 height 341
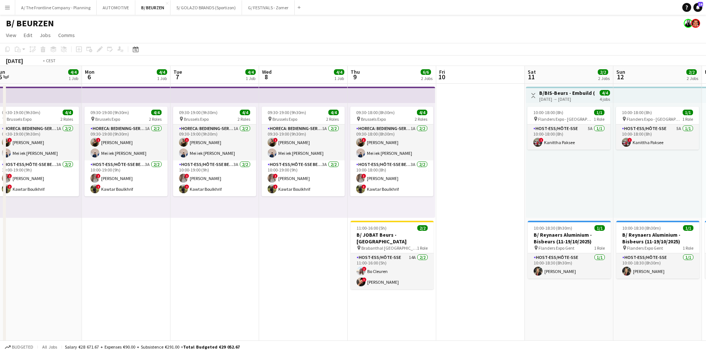
drag, startPoint x: 148, startPoint y: 226, endPoint x: 101, endPoint y: 226, distance: 47.0
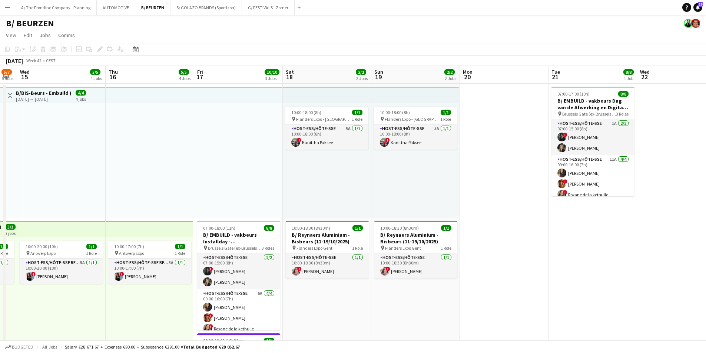
drag, startPoint x: 495, startPoint y: 213, endPoint x: 209, endPoint y: 213, distance: 285.6
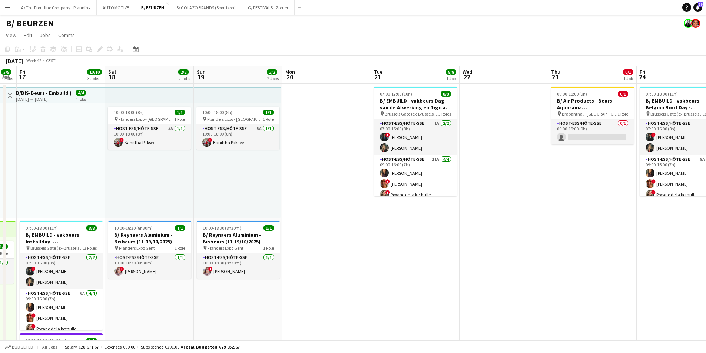
drag, startPoint x: 528, startPoint y: 220, endPoint x: 196, endPoint y: 226, distance: 332.7
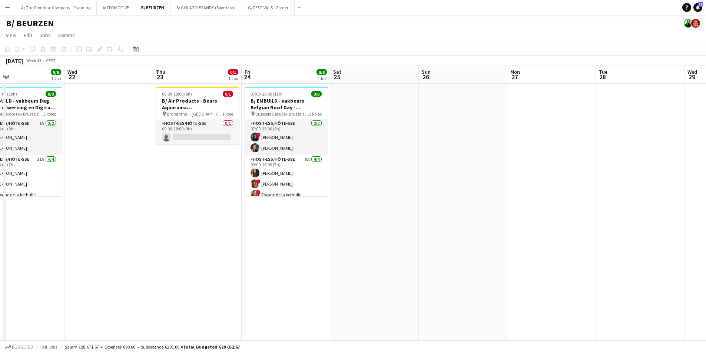
scroll to position [0, 210]
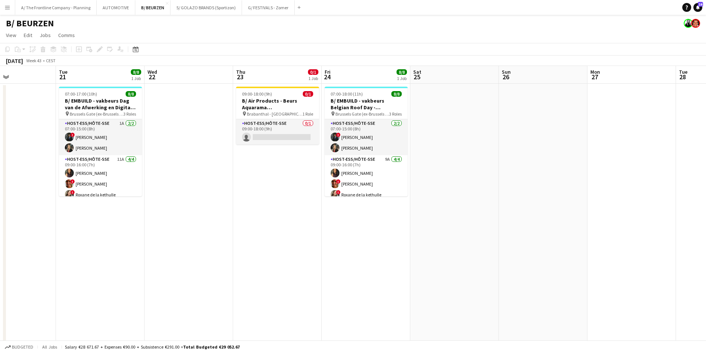
drag, startPoint x: 432, startPoint y: 234, endPoint x: 294, endPoint y: 232, distance: 137.8
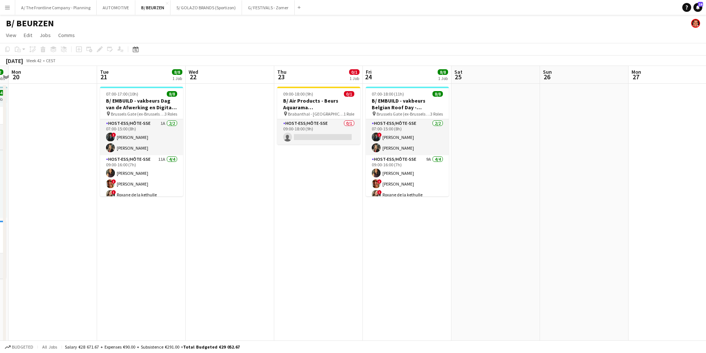
scroll to position [0, 212]
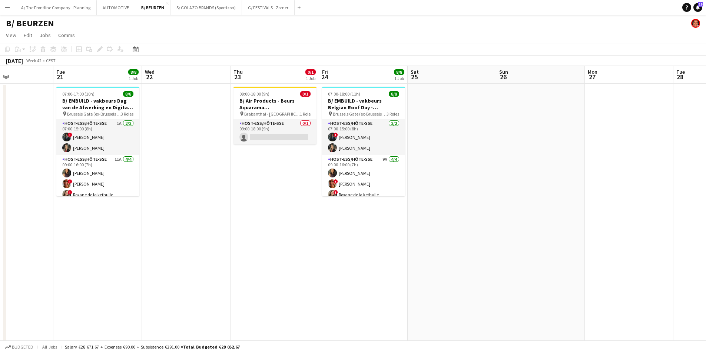
drag, startPoint x: 172, startPoint y: 172, endPoint x: 518, endPoint y: 164, distance: 346.8
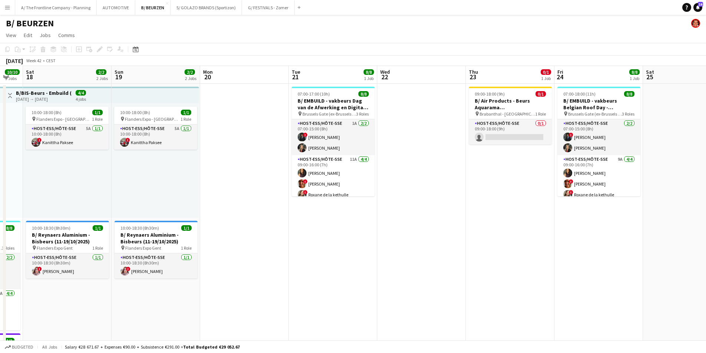
drag, startPoint x: 247, startPoint y: 189, endPoint x: 370, endPoint y: 212, distance: 124.4
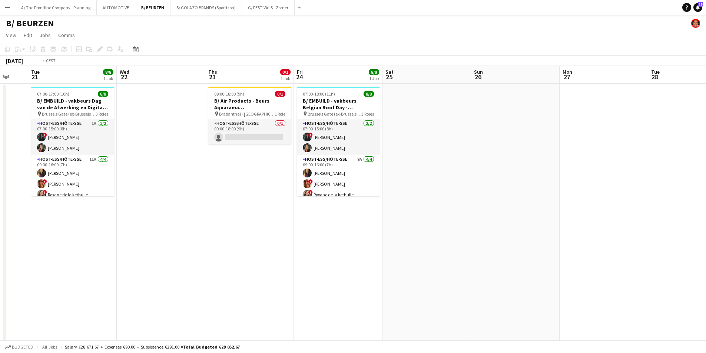
drag, startPoint x: 573, startPoint y: 220, endPoint x: 263, endPoint y: 210, distance: 310.2
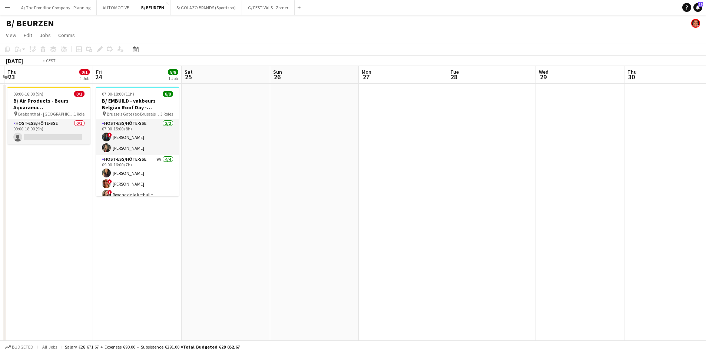
drag, startPoint x: 520, startPoint y: 220, endPoint x: 80, endPoint y: 193, distance: 440.5
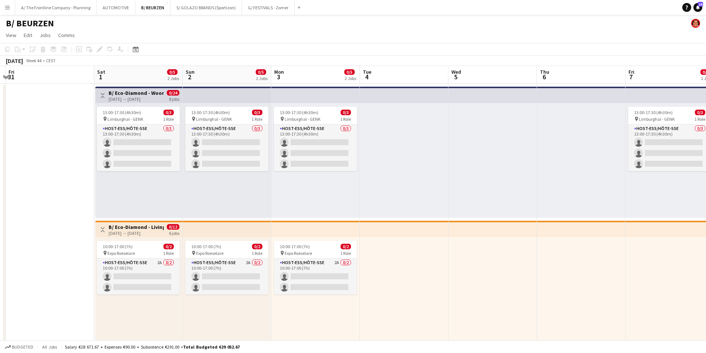
drag, startPoint x: 265, startPoint y: 200, endPoint x: 245, endPoint y: 199, distance: 20.4
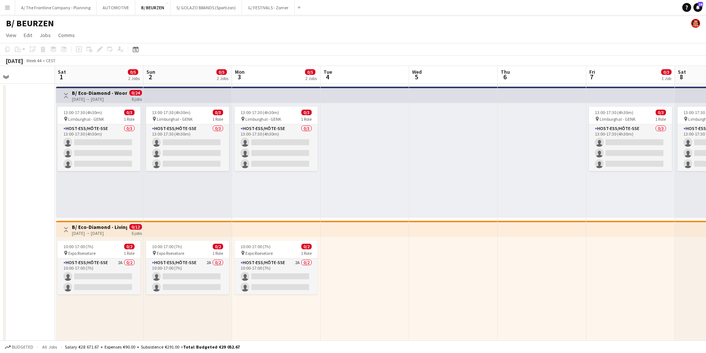
drag, startPoint x: 262, startPoint y: 188, endPoint x: 259, endPoint y: 185, distance: 4.5
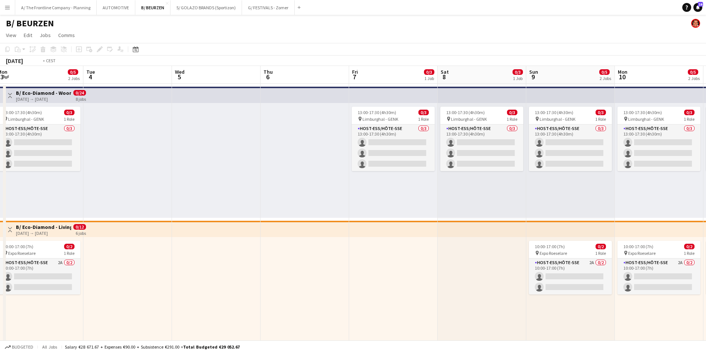
drag, startPoint x: 372, startPoint y: 176, endPoint x: 223, endPoint y: 178, distance: 148.6
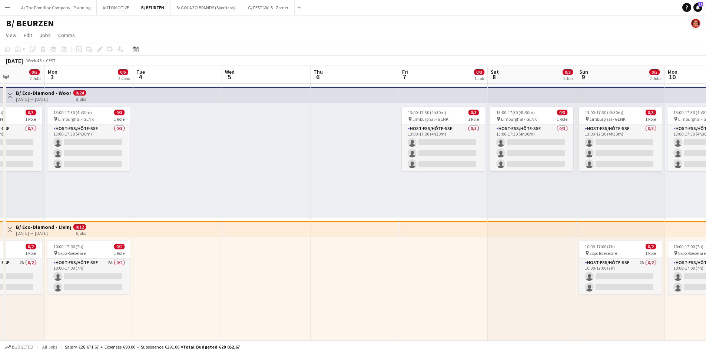
drag, startPoint x: 282, startPoint y: 177, endPoint x: 252, endPoint y: 175, distance: 30.4
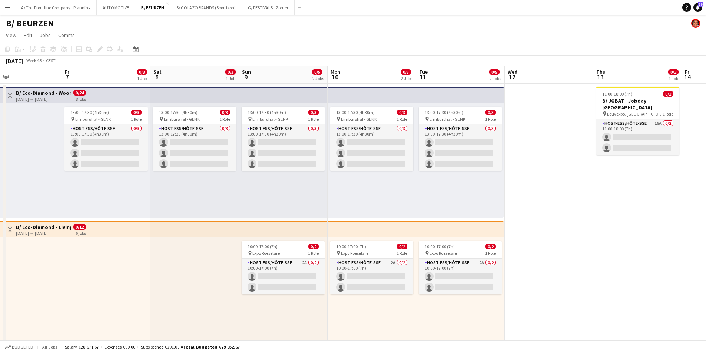
drag, startPoint x: 405, startPoint y: 178, endPoint x: 310, endPoint y: 178, distance: 95.2
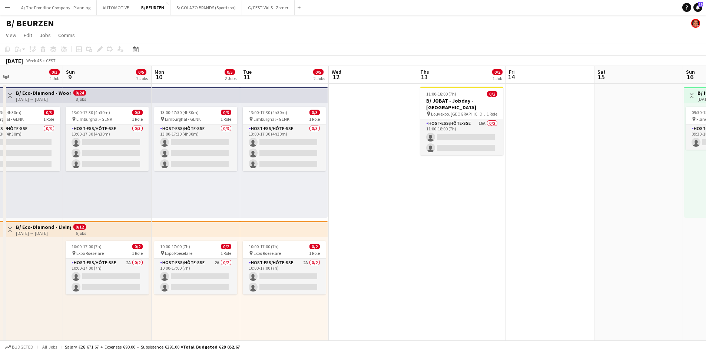
drag, startPoint x: 538, startPoint y: 177, endPoint x: 346, endPoint y: 180, distance: 191.9
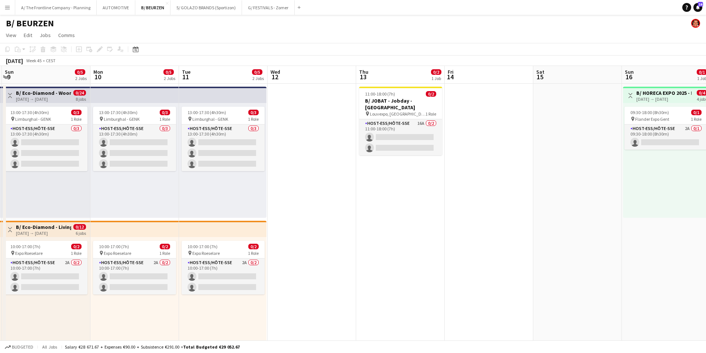
scroll to position [0, 278]
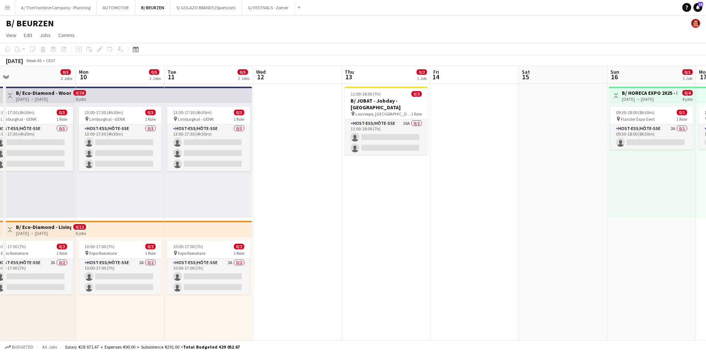
drag, startPoint x: 492, startPoint y: 184, endPoint x: 485, endPoint y: 186, distance: 6.6
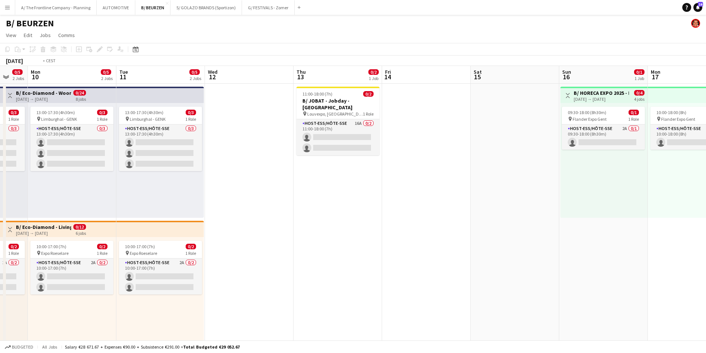
drag, startPoint x: 485, startPoint y: 186, endPoint x: 252, endPoint y: 185, distance: 233.0
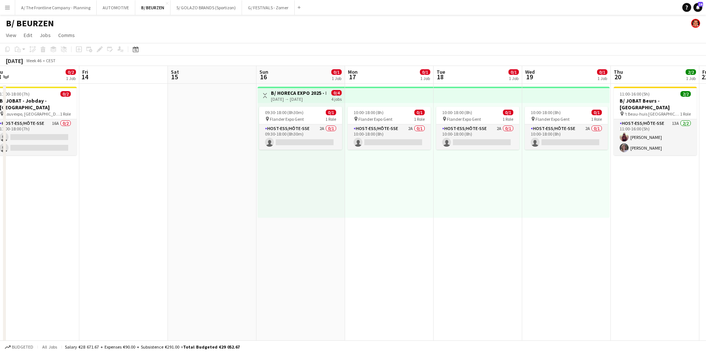
drag, startPoint x: 547, startPoint y: 220, endPoint x: 305, endPoint y: 217, distance: 242.3
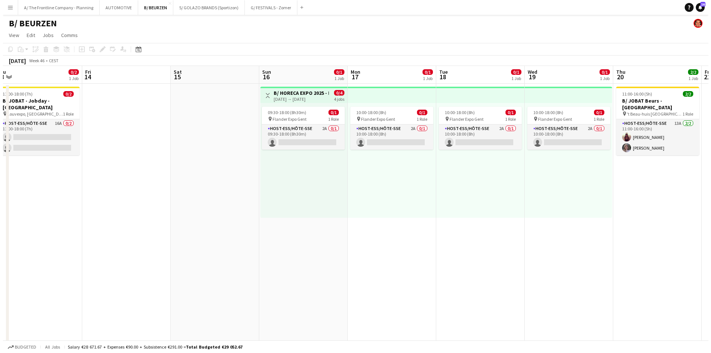
scroll to position [0, 266]
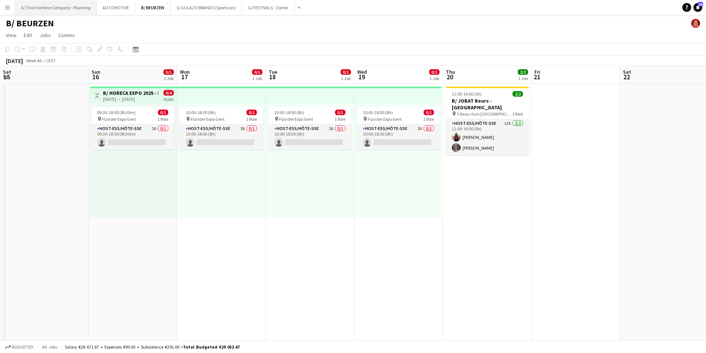
click at [61, 11] on button "A/ The Frontline Company - Planning Close" at bounding box center [55, 7] width 81 height 14
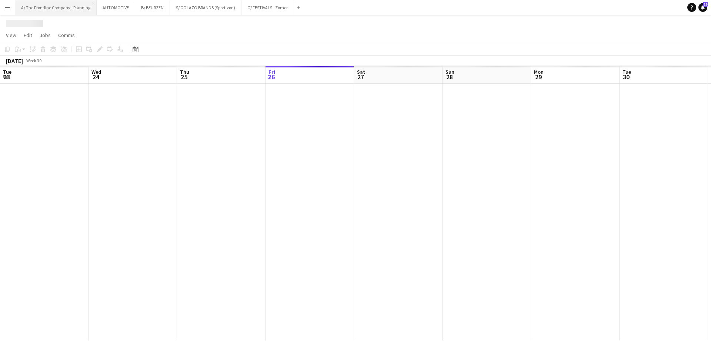
scroll to position [0, 177]
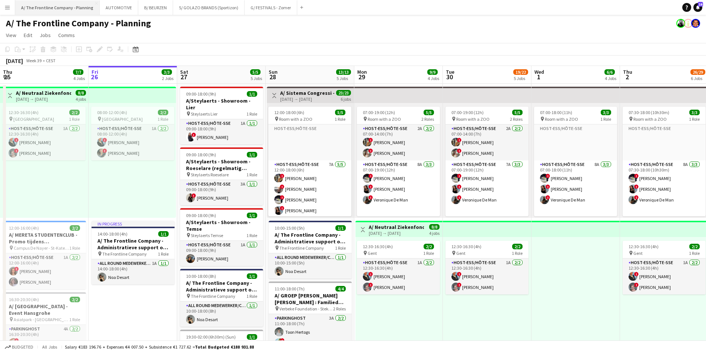
click at [58, 11] on button "A/ The Frontline Company - Planning Close" at bounding box center [57, 7] width 84 height 14
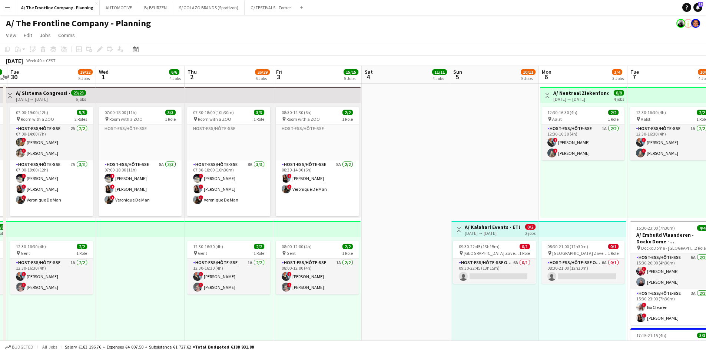
drag, startPoint x: 516, startPoint y: 223, endPoint x: 81, endPoint y: 180, distance: 437.4
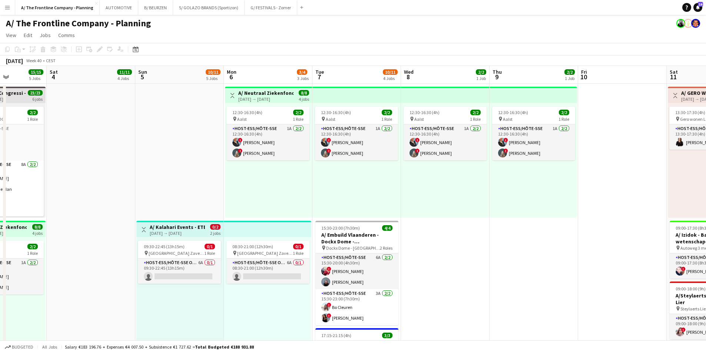
scroll to position [0, 283]
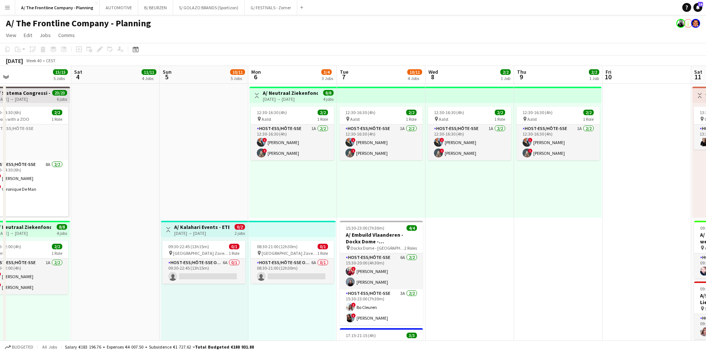
drag, startPoint x: 493, startPoint y: 193, endPoint x: 240, endPoint y: 181, distance: 253.6
click at [223, 273] on app-card-role "Host-ess/Hôte-sse Onthaal-Accueill 6A 0/1 09:30-22:45 (13h15m) single-neutral-a…" at bounding box center [203, 271] width 83 height 25
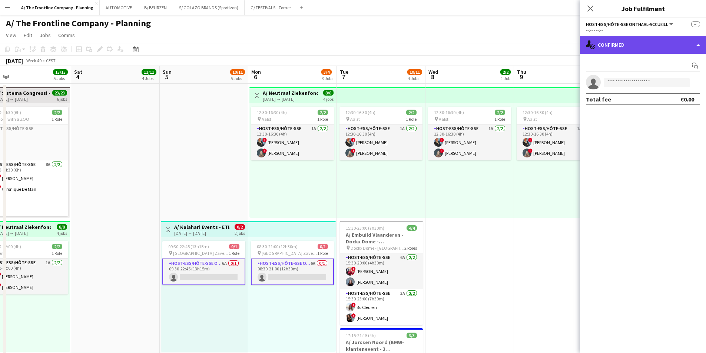
click at [637, 42] on div "single-neutral-actions-check-2 Confirmed" at bounding box center [643, 45] width 126 height 18
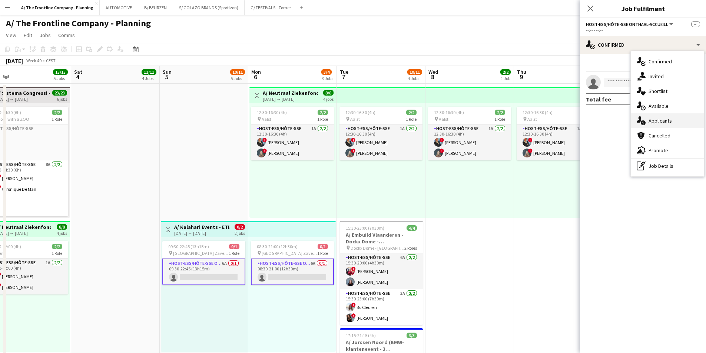
click at [649, 124] on span "Applicants" at bounding box center [659, 120] width 23 height 7
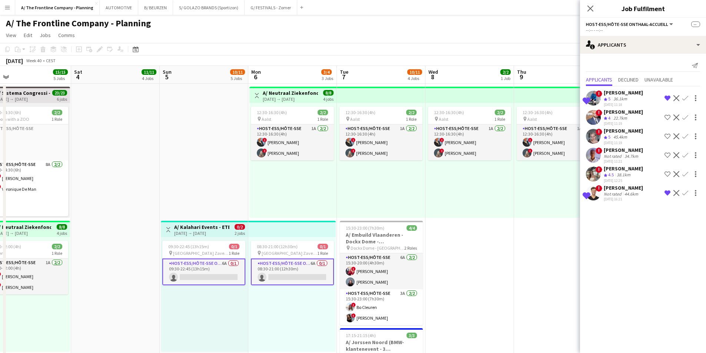
click at [623, 98] on div "36.1km" at bounding box center [620, 99] width 17 height 6
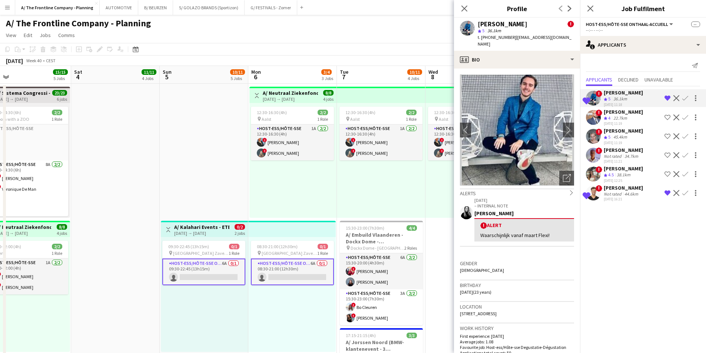
click at [623, 193] on div "44.6km" at bounding box center [631, 194] width 17 height 6
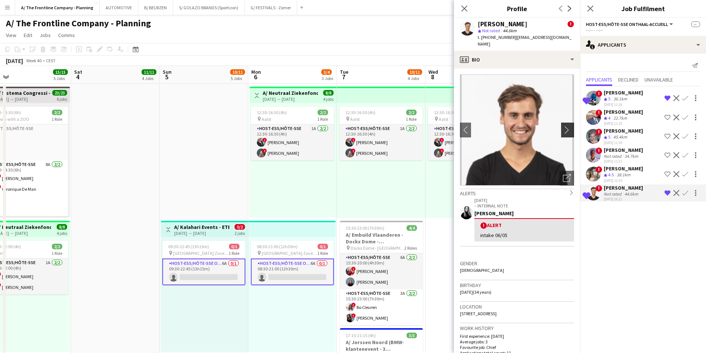
click at [562, 127] on button "chevron-right" at bounding box center [568, 130] width 15 height 15
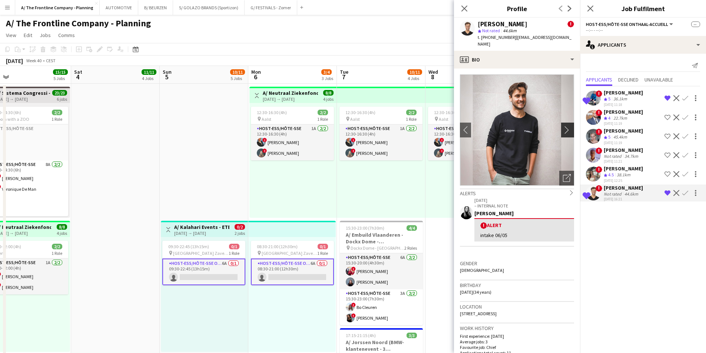
click at [562, 127] on button "chevron-right" at bounding box center [568, 130] width 15 height 15
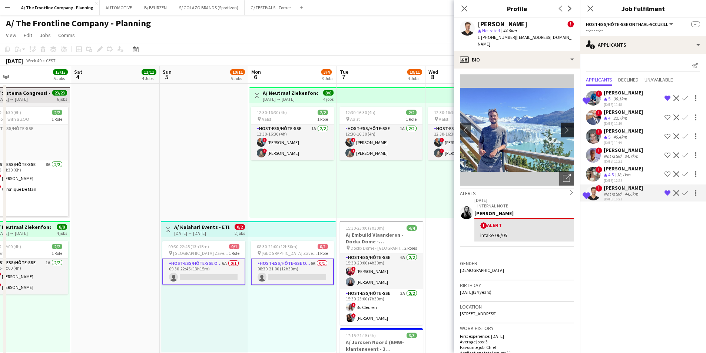
click at [562, 127] on button "chevron-right" at bounding box center [568, 130] width 15 height 15
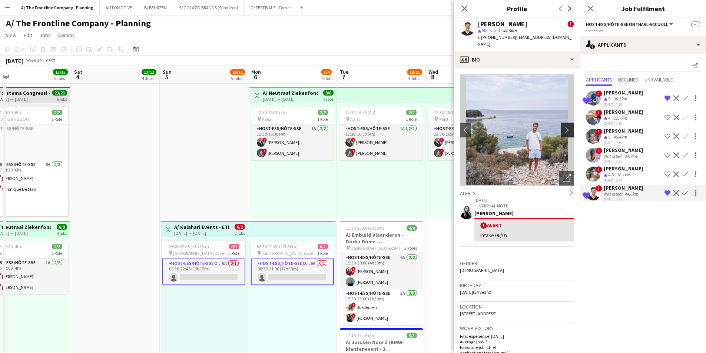
click at [562, 127] on button "chevron-right" at bounding box center [568, 130] width 15 height 15
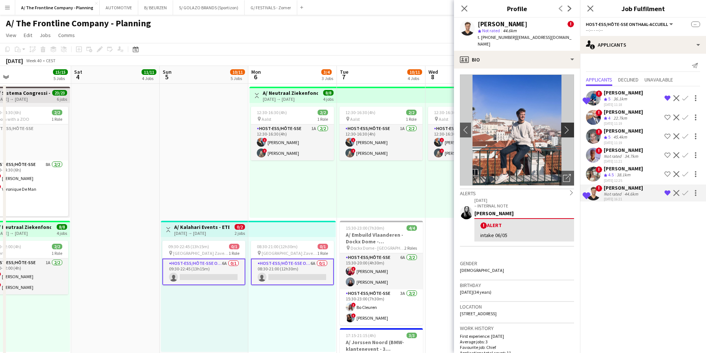
click at [562, 127] on button "chevron-right" at bounding box center [568, 130] width 15 height 15
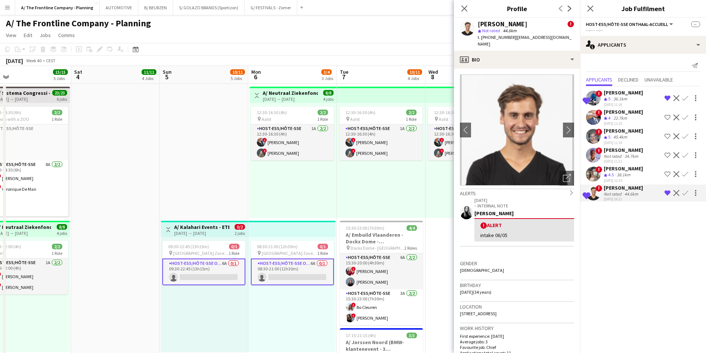
click at [613, 181] on div "[DATE] 12:25" at bounding box center [622, 180] width 39 height 5
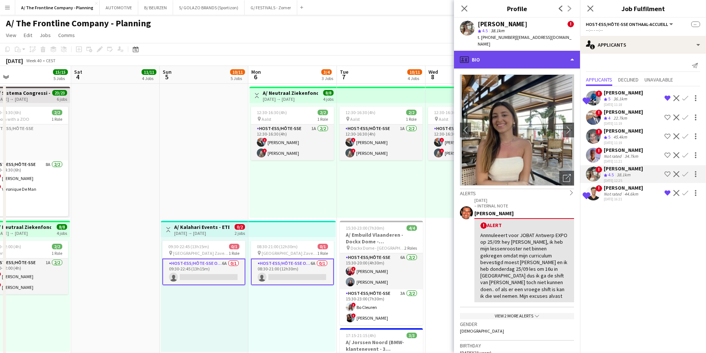
click at [523, 51] on div "profile Bio" at bounding box center [517, 60] width 126 height 18
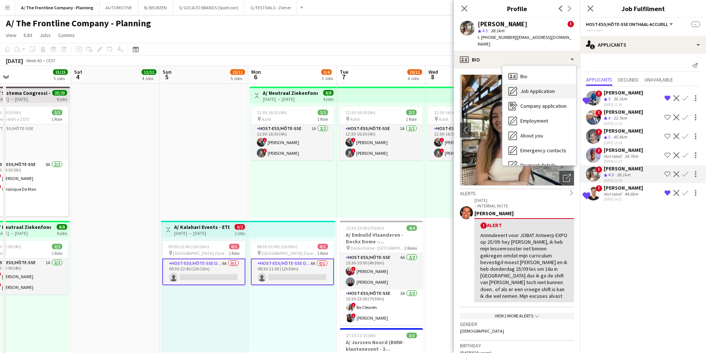
click at [525, 88] on span "Job Application" at bounding box center [537, 91] width 34 height 7
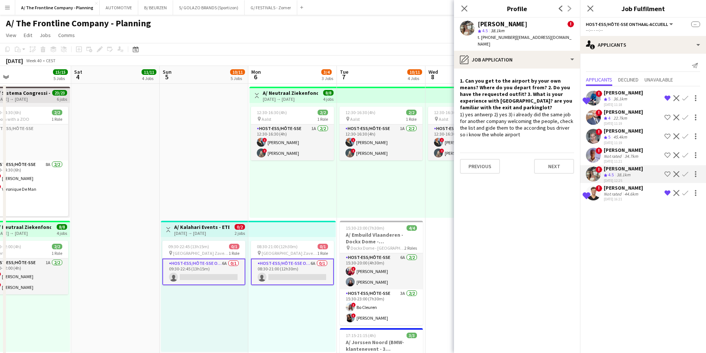
click at [270, 173] on div "12:30-16:30 (4h) 2/2 pin Aalst 1 Role Host-ess/Hôte-sse 1A [DATE] 12:30-16:30 (…" at bounding box center [292, 160] width 87 height 115
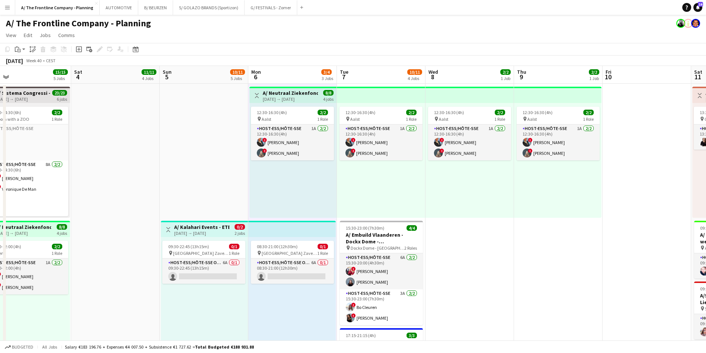
drag, startPoint x: 470, startPoint y: 203, endPoint x: 407, endPoint y: 198, distance: 62.8
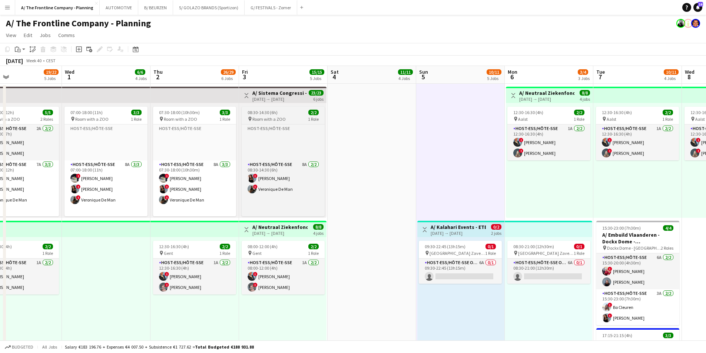
drag, startPoint x: 97, startPoint y: 162, endPoint x: 584, endPoint y: 135, distance: 487.8
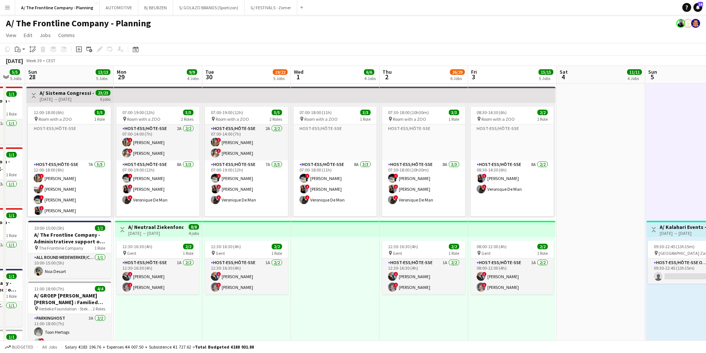
scroll to position [0, 254]
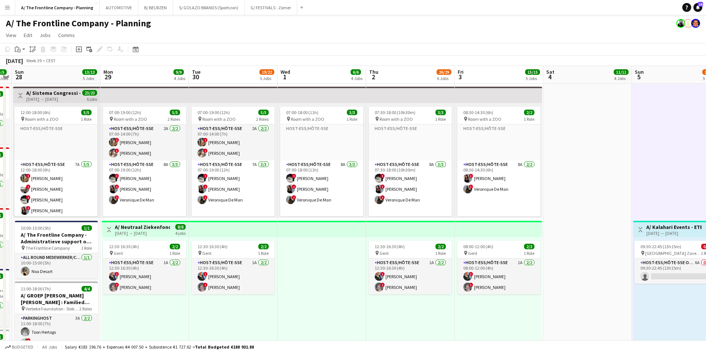
drag, startPoint x: 180, startPoint y: 192, endPoint x: 116, endPoint y: 170, distance: 67.8
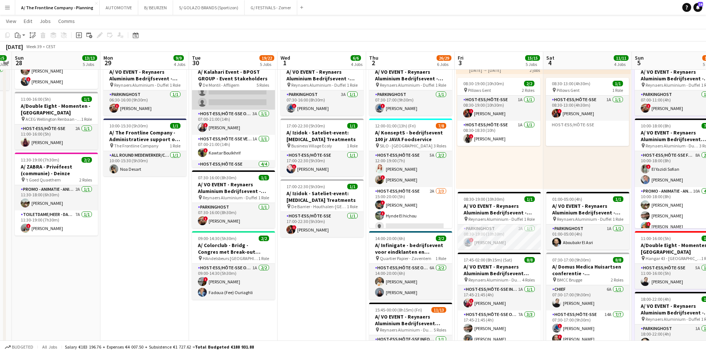
scroll to position [0, 0]
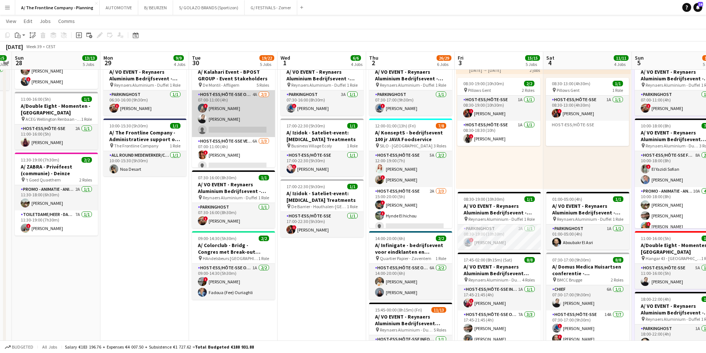
click at [236, 125] on app-card-role "Host-ess/Hôte-sse Onthaal-Accueill 4A [DATE] 07:00-11:00 (4h) ! [PERSON_NAME] […" at bounding box center [233, 113] width 83 height 47
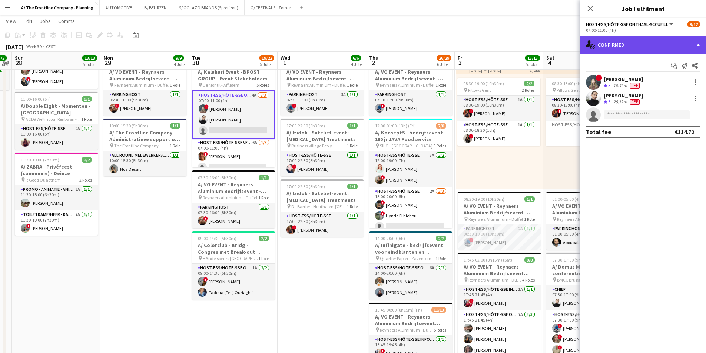
click at [636, 42] on div "single-neutral-actions-check-2 Confirmed" at bounding box center [643, 45] width 126 height 18
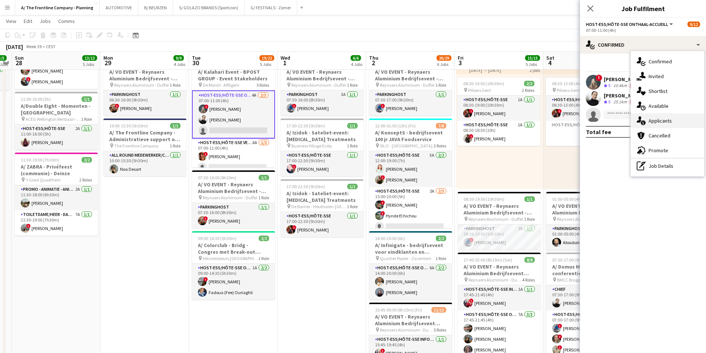
click at [657, 125] on div "single-neutral-actions-information Applicants" at bounding box center [666, 120] width 73 height 15
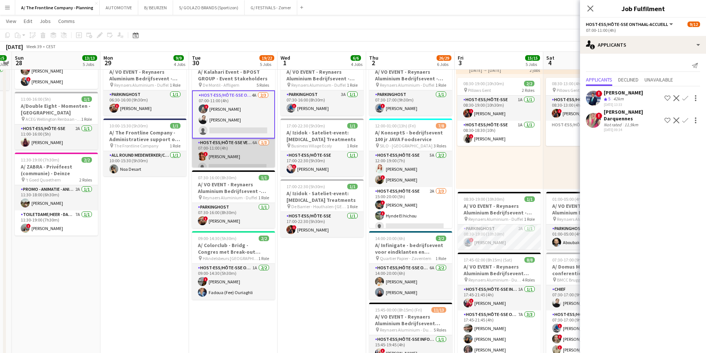
click at [239, 158] on app-card-role "Host-ess/Hôte-sse Vestiaire 6A [DATE] 07:00-11:00 (4h) ! [PERSON_NAME] single-n…" at bounding box center [233, 162] width 83 height 47
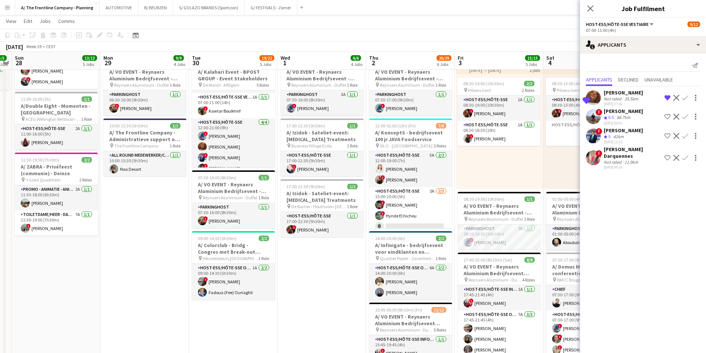
scroll to position [126, 0]
click at [172, 221] on app-date-cell "07:00-19:00 (12h) 5/5 pin Room with a ZOO 2 Roles Host-ess/Hôte-sse 2A [DATE] 0…" at bounding box center [144, 113] width 89 height 652
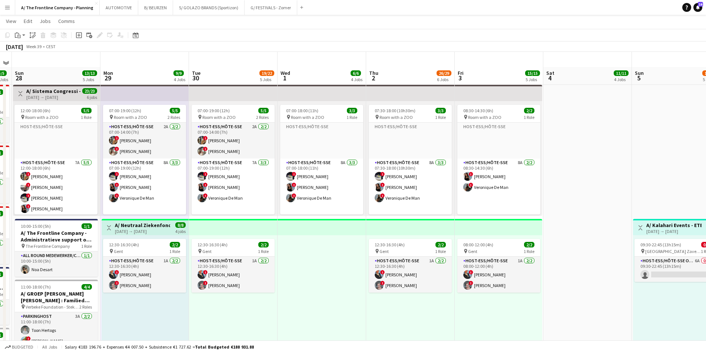
scroll to position [0, 0]
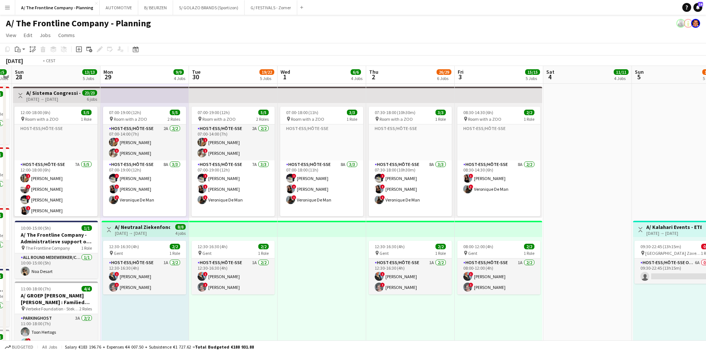
drag, startPoint x: 554, startPoint y: 220, endPoint x: 235, endPoint y: 199, distance: 320.0
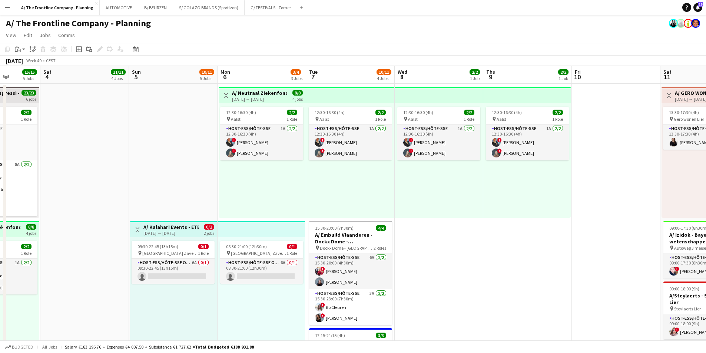
drag, startPoint x: 373, startPoint y: 197, endPoint x: 357, endPoint y: 197, distance: 15.9
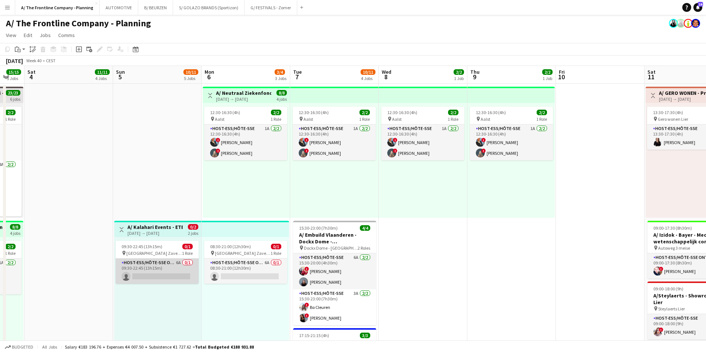
click at [139, 273] on app-card-role "Host-ess/Hôte-sse Onthaal-Accueill 6A 0/1 09:30-22:45 (13h15m) single-neutral-a…" at bounding box center [157, 271] width 83 height 25
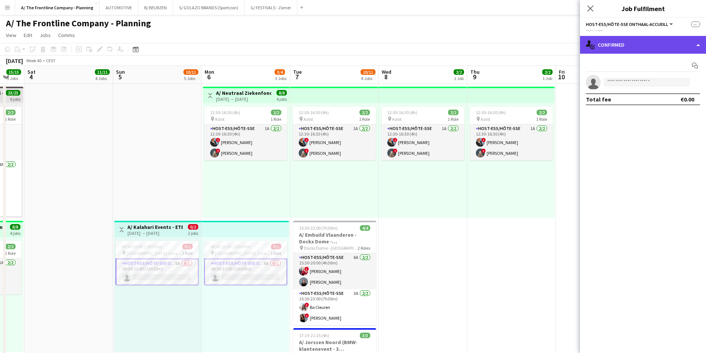
click at [656, 45] on div "single-neutral-actions-check-2 Confirmed" at bounding box center [643, 45] width 126 height 18
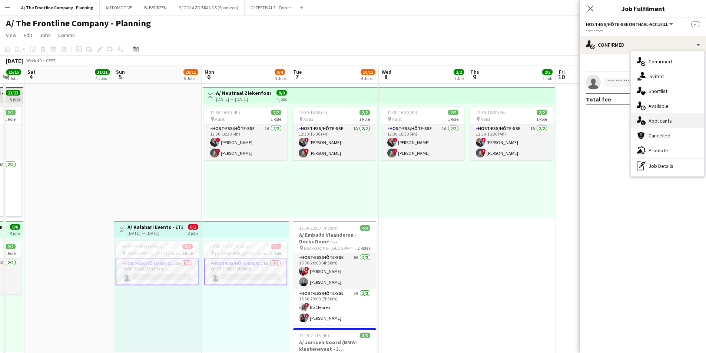
click at [651, 122] on span "Applicants" at bounding box center [659, 120] width 23 height 7
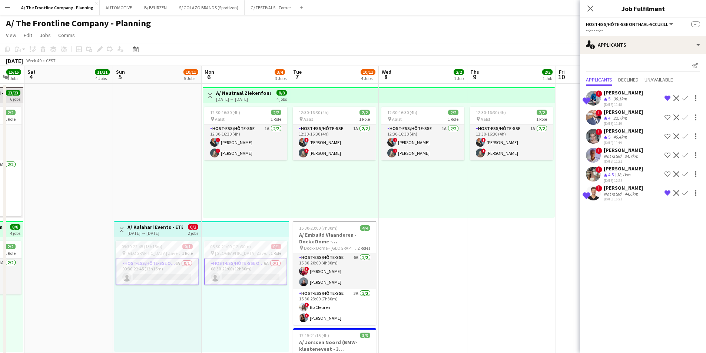
click at [593, 130] on app-user-avatar at bounding box center [593, 136] width 15 height 15
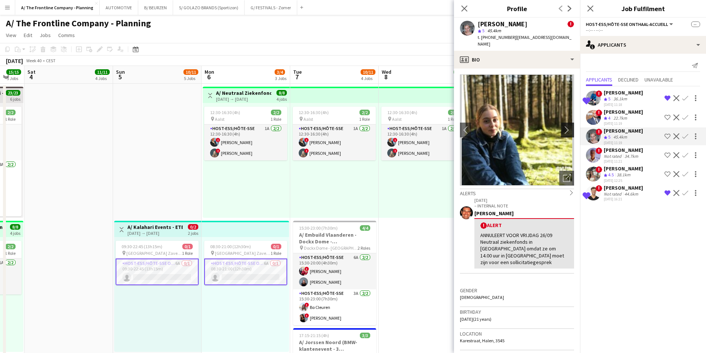
click at [563, 126] on app-icon "chevron-right" at bounding box center [568, 130] width 11 height 8
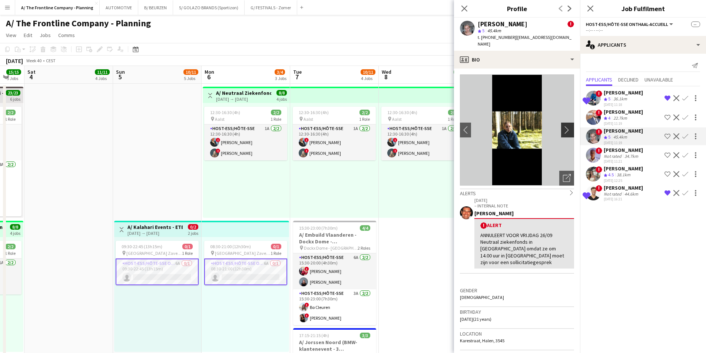
click at [563, 126] on app-icon "chevron-right" at bounding box center [568, 130] width 11 height 8
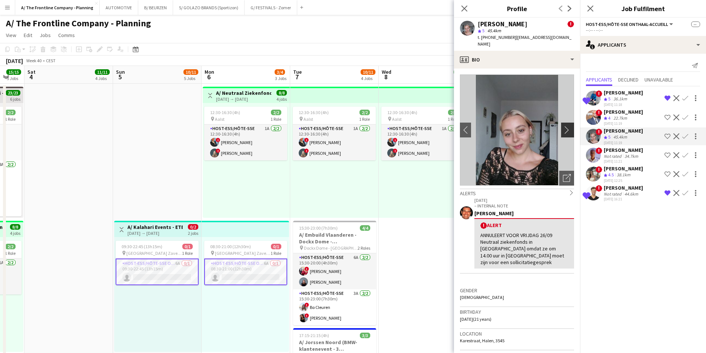
click at [563, 126] on app-icon "chevron-right" at bounding box center [568, 130] width 11 height 8
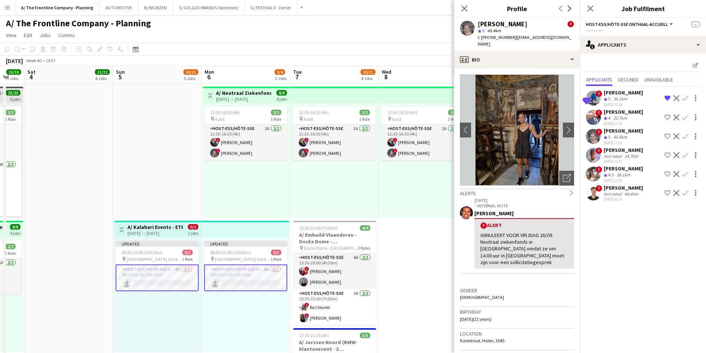
click at [601, 171] on span "!" at bounding box center [598, 169] width 7 height 7
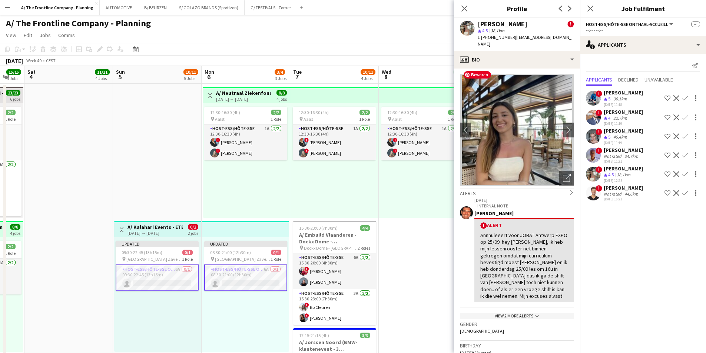
scroll to position [185, 0]
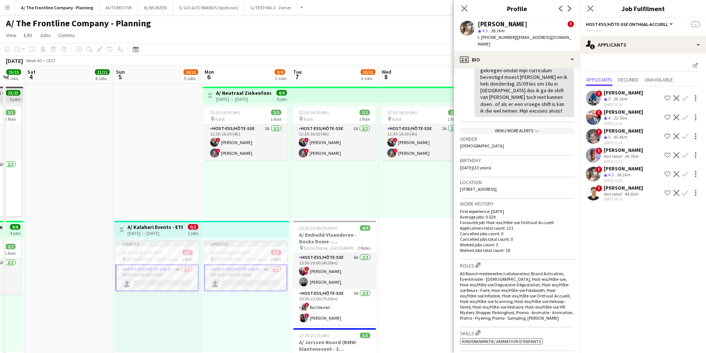
click at [617, 173] on div "38.1km" at bounding box center [623, 175] width 17 height 6
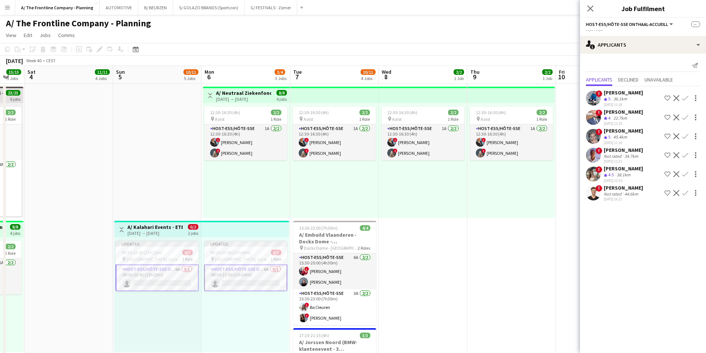
click at [616, 168] on div "[PERSON_NAME]" at bounding box center [622, 168] width 39 height 7
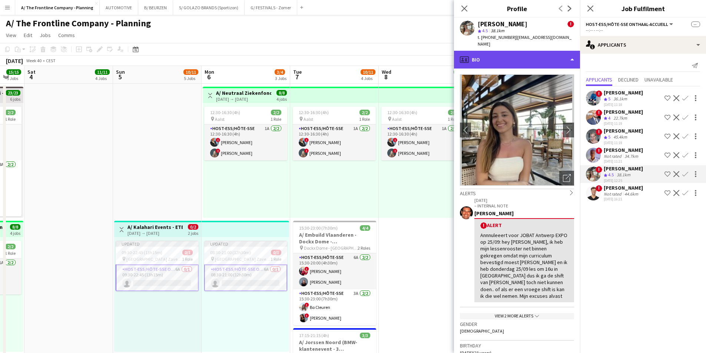
click at [511, 55] on div "profile Bio" at bounding box center [517, 60] width 126 height 18
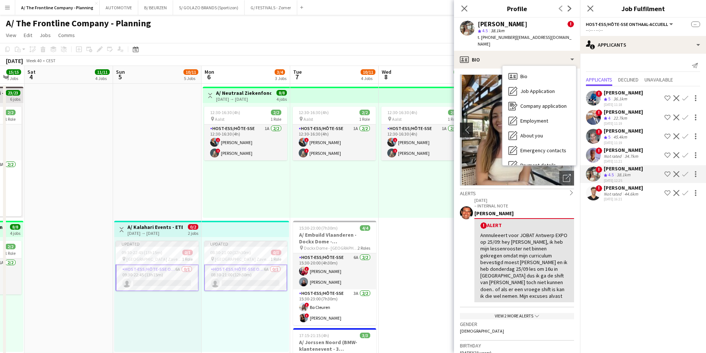
click at [462, 126] on app-icon "chevron-left" at bounding box center [465, 130] width 11 height 8
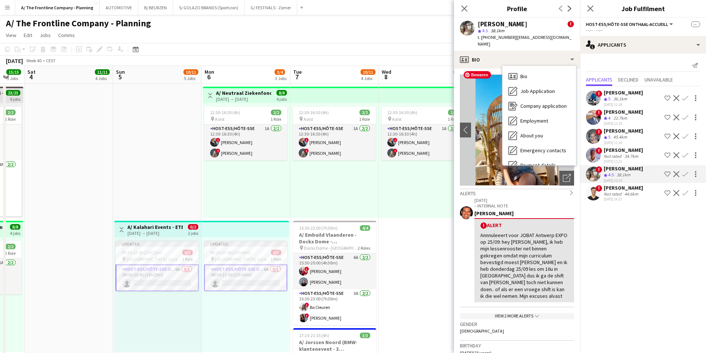
click at [474, 155] on img at bounding box center [517, 129] width 114 height 111
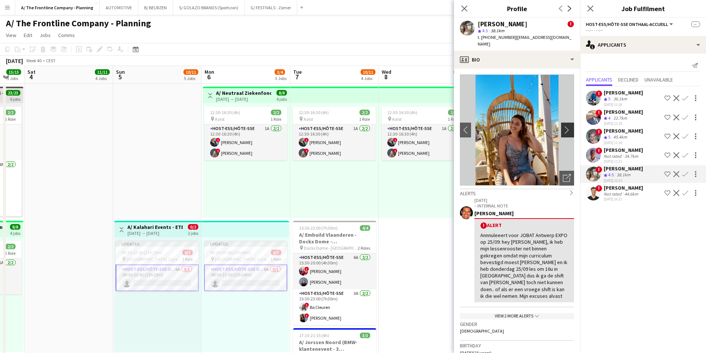
click at [563, 126] on app-icon "chevron-right" at bounding box center [568, 130] width 11 height 8
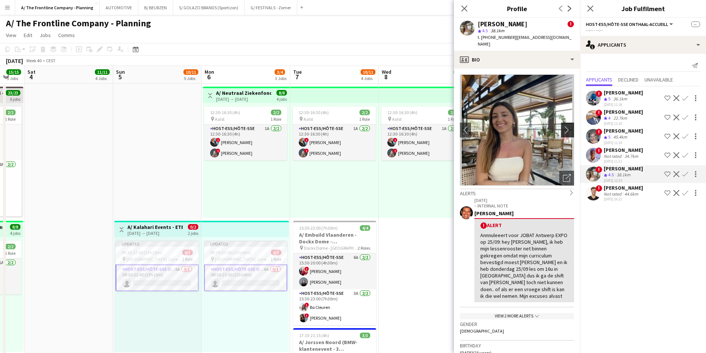
click at [563, 126] on app-icon "chevron-right" at bounding box center [568, 130] width 11 height 8
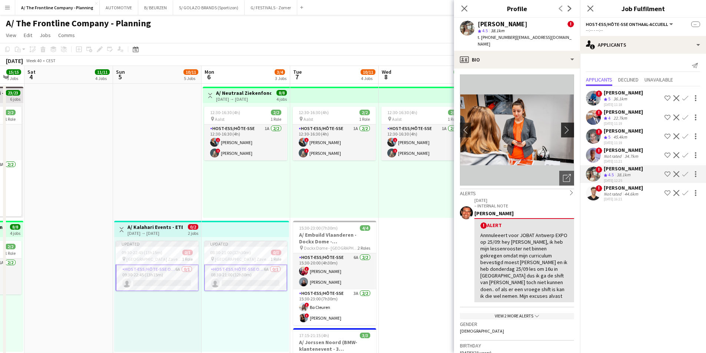
click at [563, 126] on app-icon "chevron-right" at bounding box center [568, 130] width 11 height 8
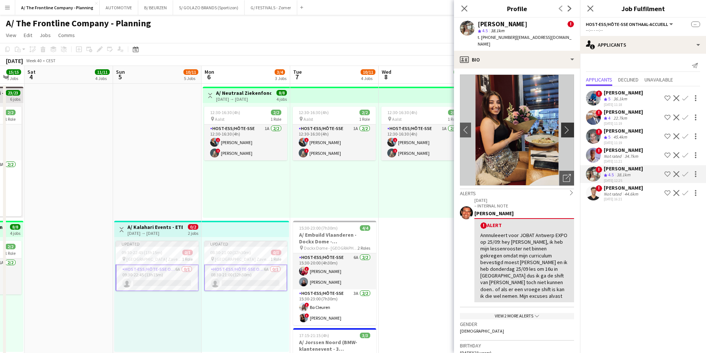
click at [563, 126] on app-icon "chevron-right" at bounding box center [568, 130] width 11 height 8
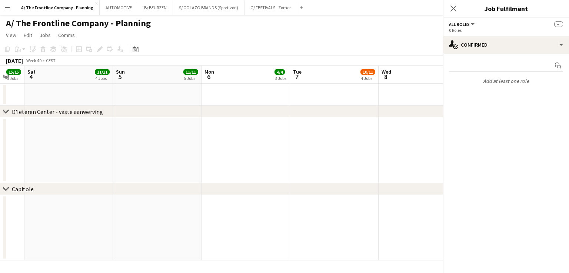
scroll to position [148, 0]
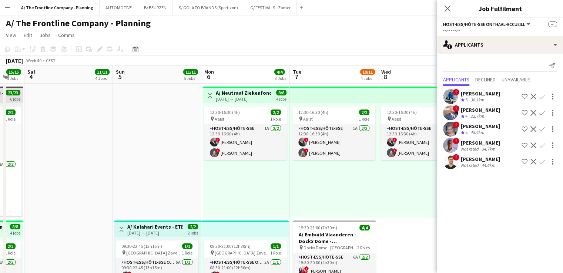
click at [9, 5] on app-icon "Menu" at bounding box center [7, 7] width 6 height 6
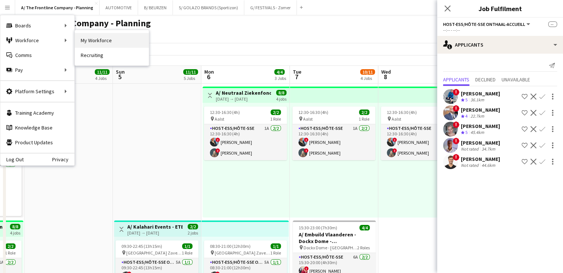
click at [93, 41] on link "My Workforce" at bounding box center [112, 40] width 74 height 15
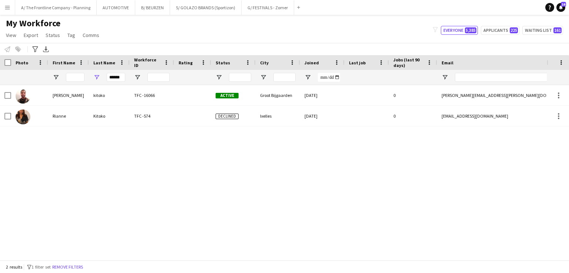
click at [117, 71] on div "******" at bounding box center [116, 77] width 19 height 15
click at [113, 79] on input "******" at bounding box center [116, 77] width 19 height 9
type input "****"
